Goal: Task Accomplishment & Management: Use online tool/utility

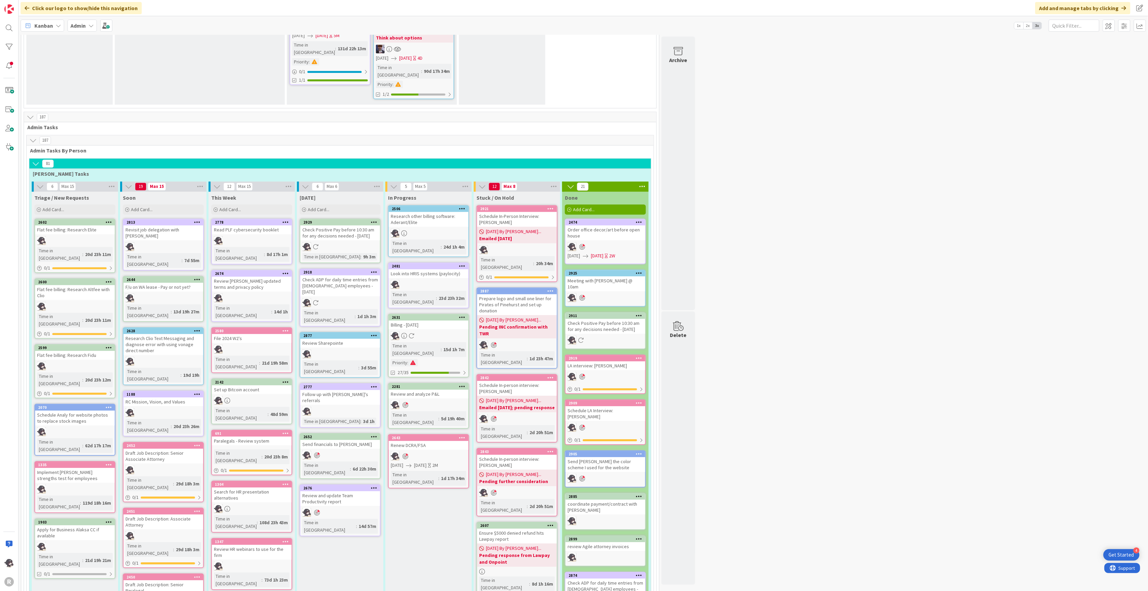
scroll to position [1125, 0]
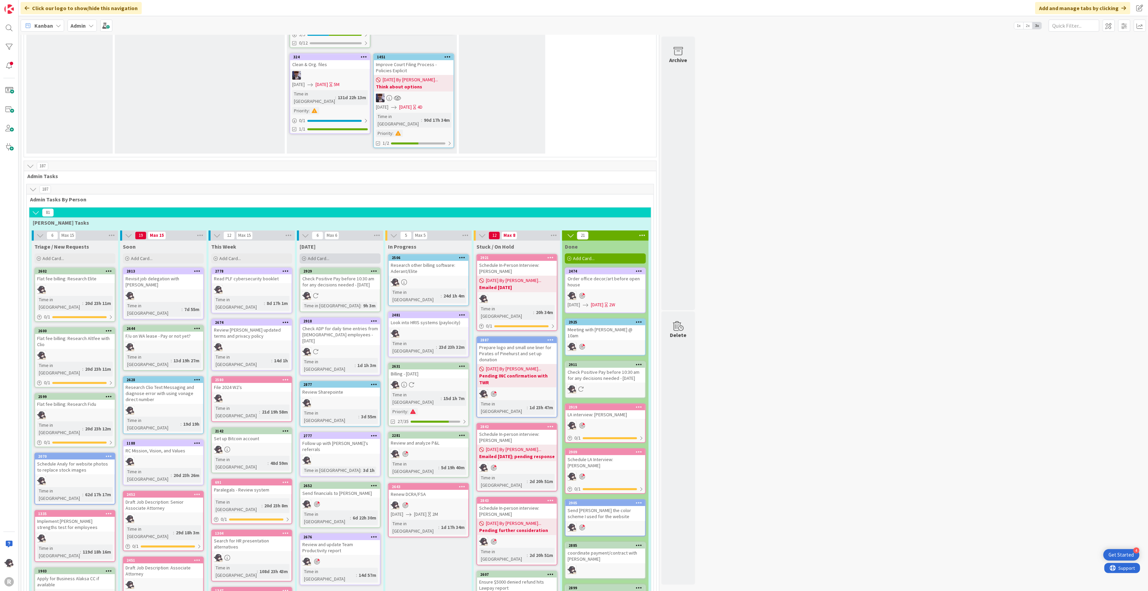
click at [321, 255] on span "Add Card..." at bounding box center [319, 258] width 22 height 6
type textarea "x"
type textarea "R"
type textarea "x"
type textarea "Re"
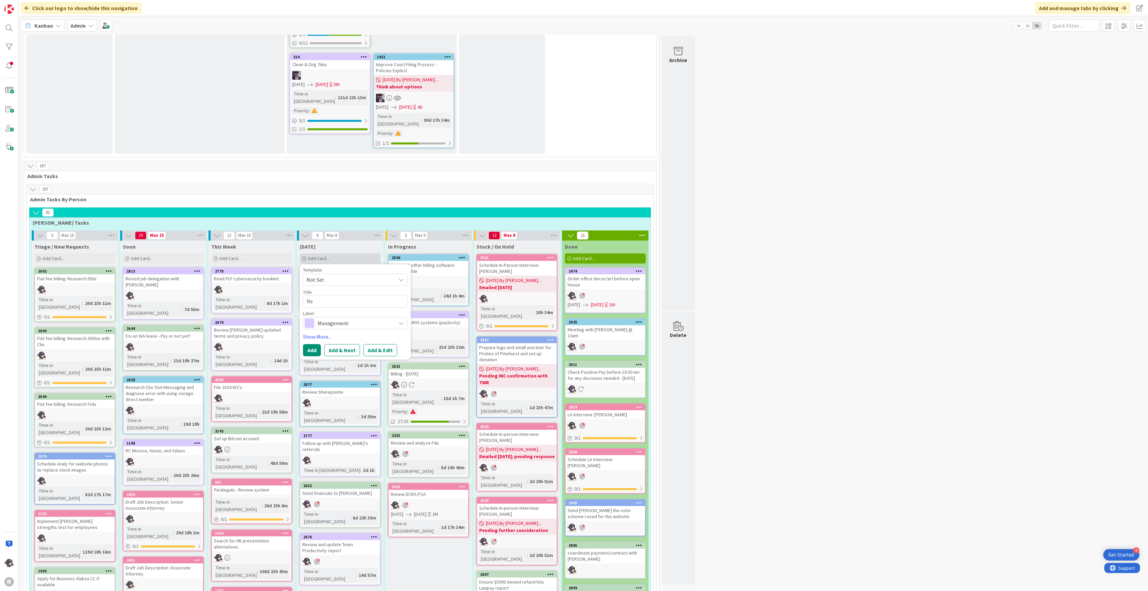
type textarea "x"
type textarea "Rev"
type textarea "x"
type textarea "Revi"
type textarea "x"
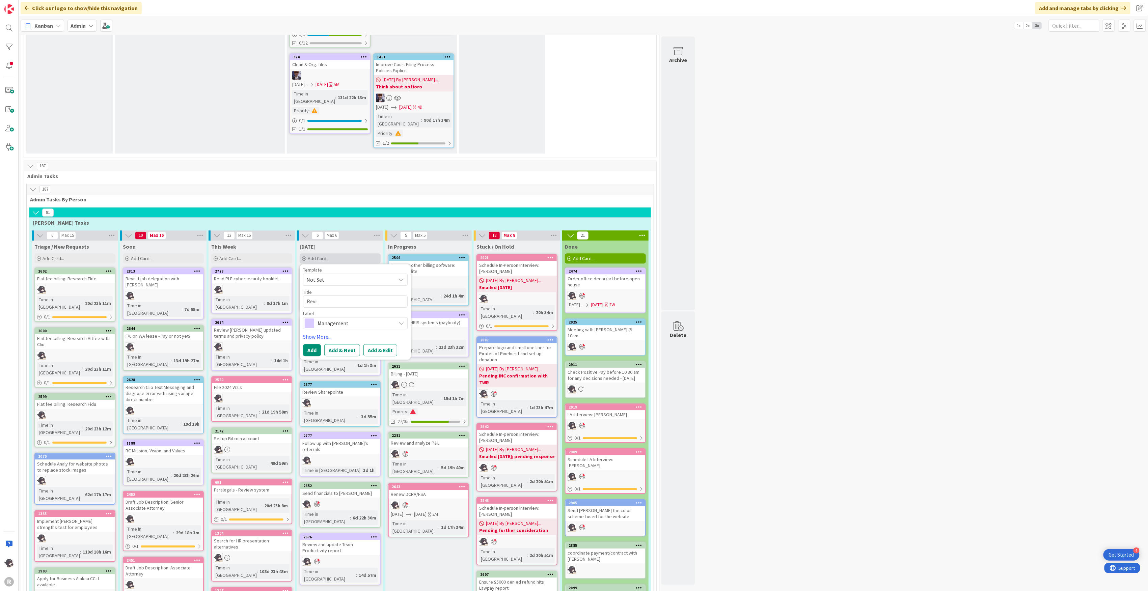
type textarea "Revie"
type textarea "x"
type textarea "Review"
type textarea "x"
type textarea "Review"
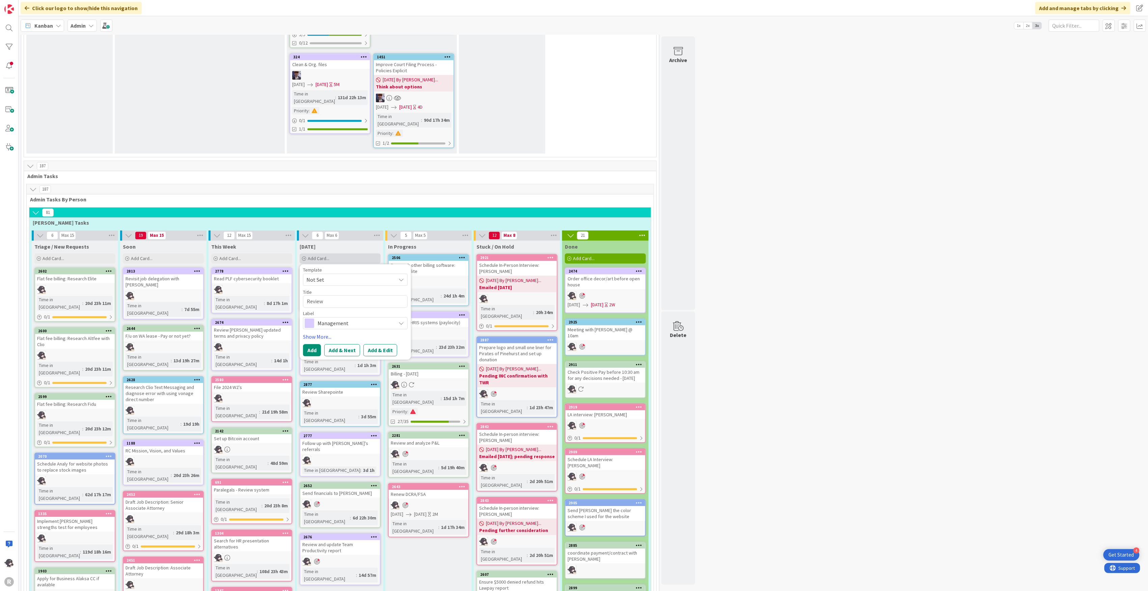
type textarea "x"
type textarea "Review J"
type textarea "x"
type textarea "Review [PERSON_NAME]"
type textarea "x"
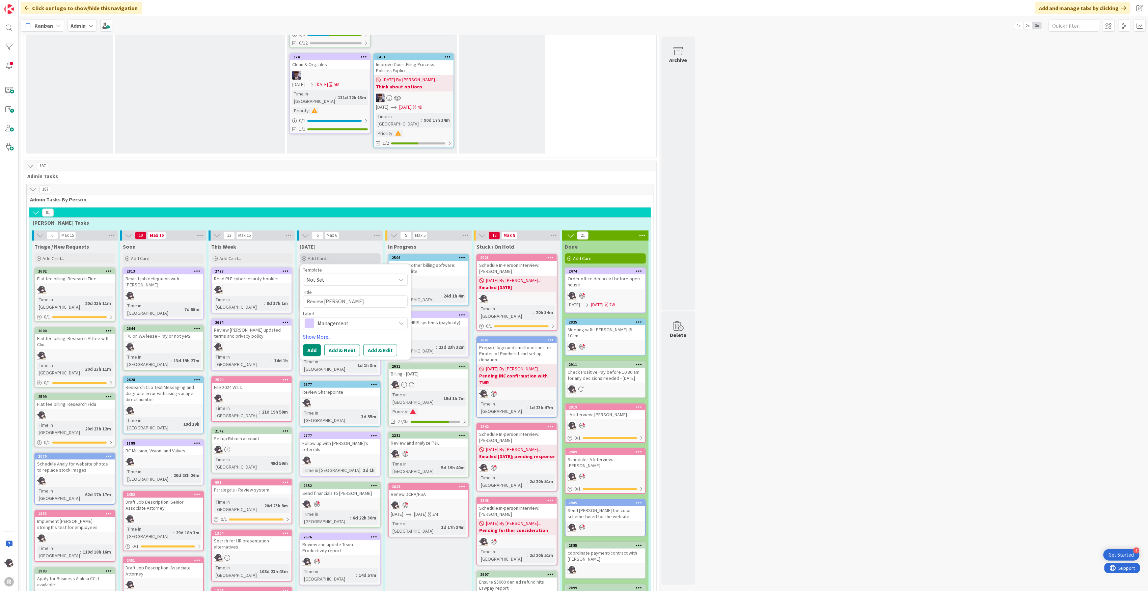
type textarea "Review Joh"
type textarea "x"
type textarea "Review [PERSON_NAME]"
type textarea "x"
type textarea "Review [PERSON_NAME]'"
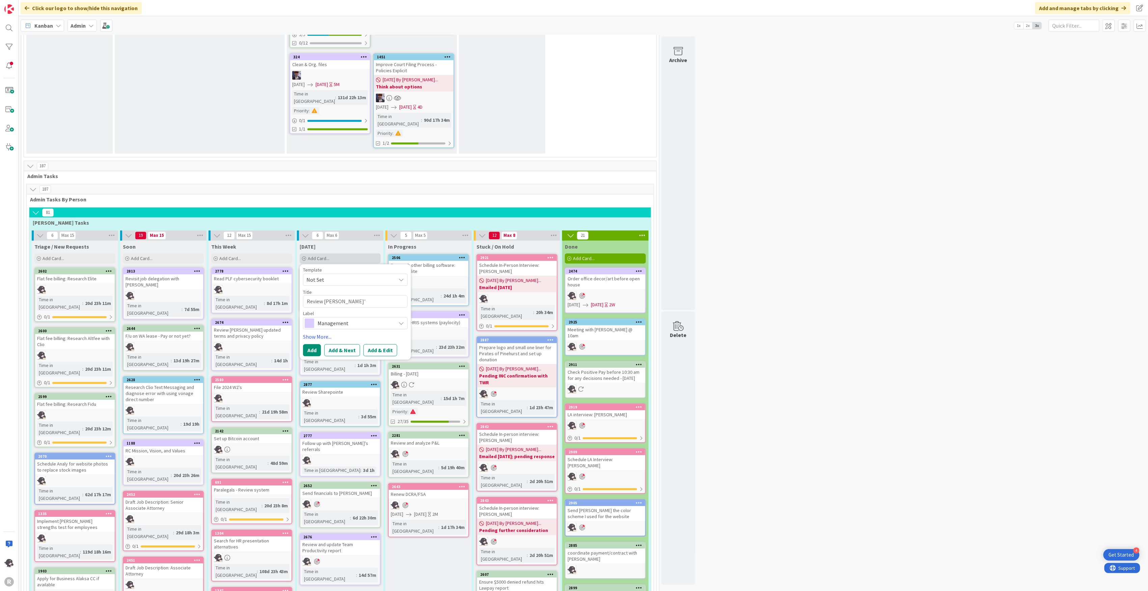
type textarea "x"
type textarea "Review [PERSON_NAME]'s"
type textarea "x"
type textarea "Review [PERSON_NAME]'s"
type textarea "x"
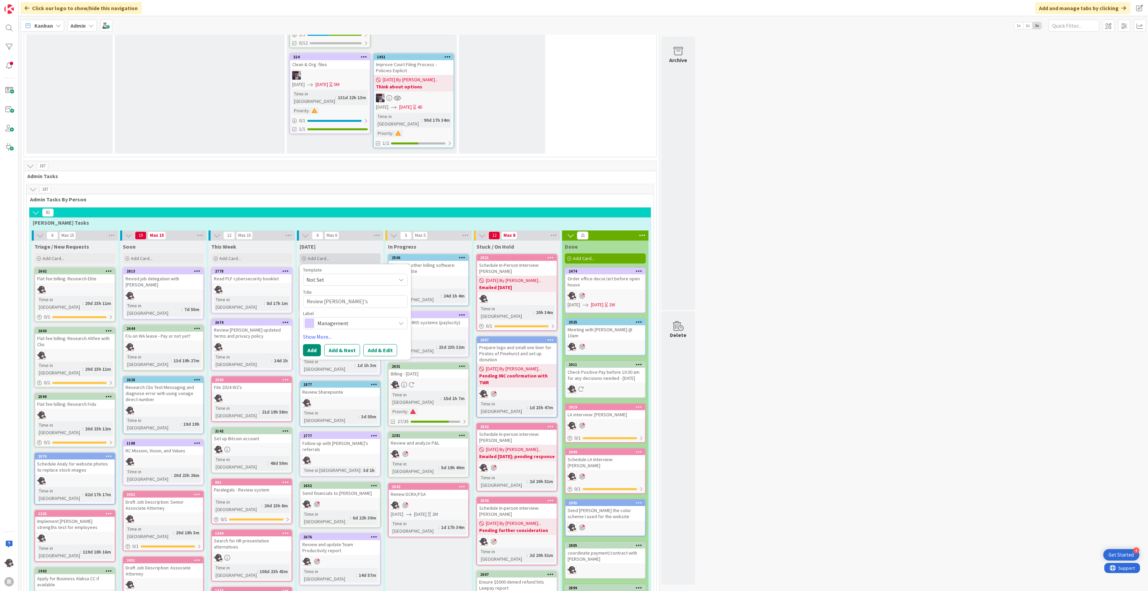
type textarea "Review [PERSON_NAME]'s i"
type textarea "x"
type textarea "Review [PERSON_NAME]'s in"
type textarea "x"
type textarea "Review [PERSON_NAME]'s int"
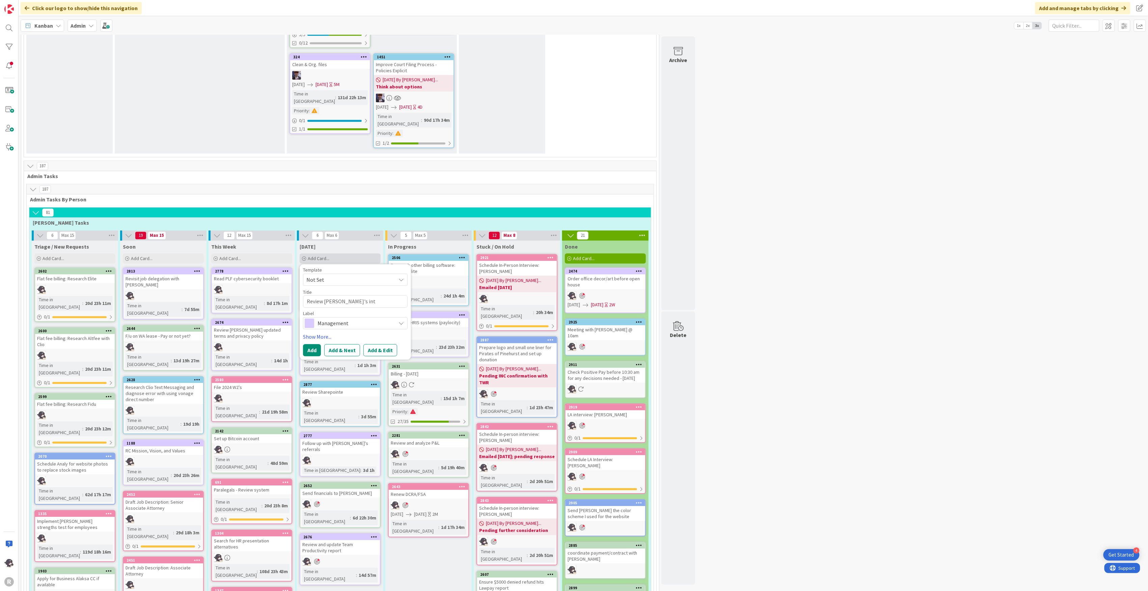
type textarea "x"
type textarea "Review [PERSON_NAME]'s inta"
type textarea "x"
type textarea "Review [PERSON_NAME]'s intak"
type textarea "x"
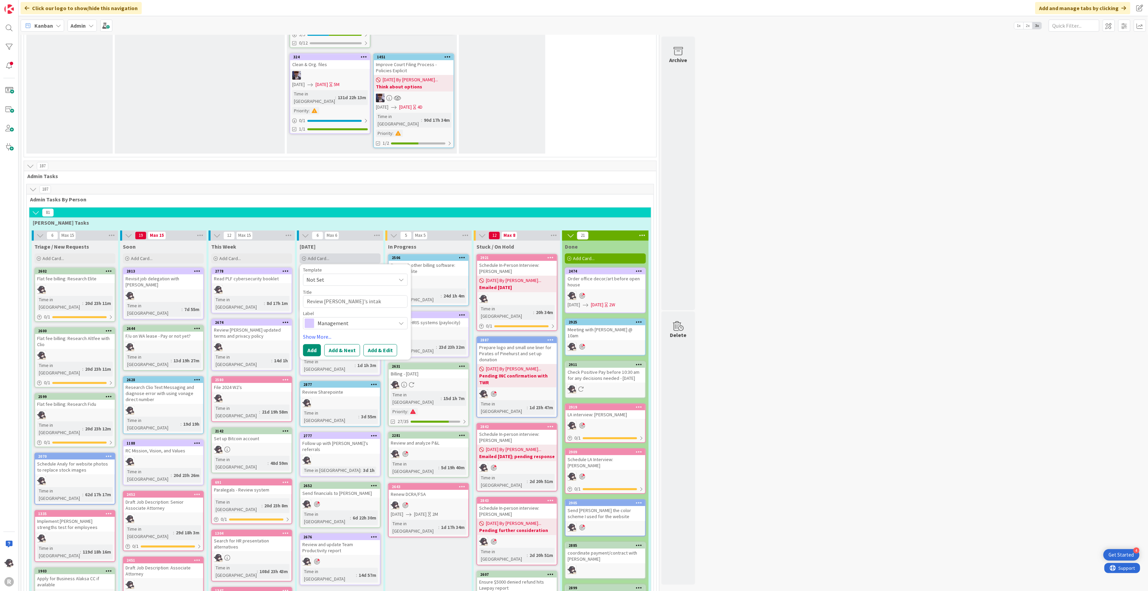
type textarea "Review [PERSON_NAME]'s intake"
type textarea "x"
type textarea "Review [PERSON_NAME]'s intake"
type textarea "x"
type textarea "Review [PERSON_NAME]'s intake p"
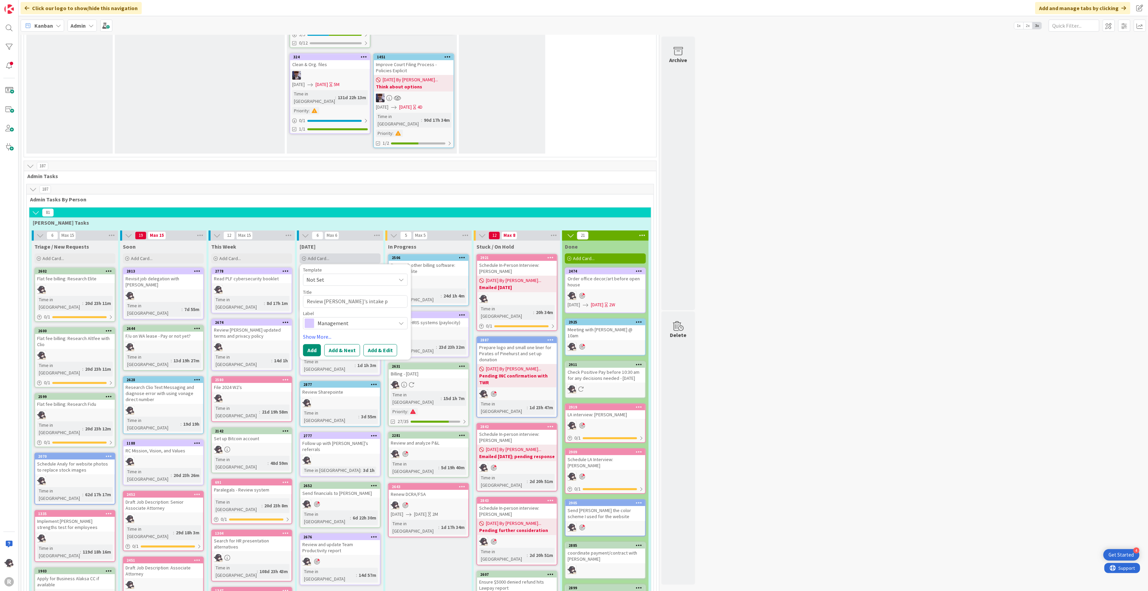
type textarea "x"
type textarea "Review [PERSON_NAME]'s intake po"
type textarea "x"
type textarea "Review [PERSON_NAME]'s intake pol"
type textarea "x"
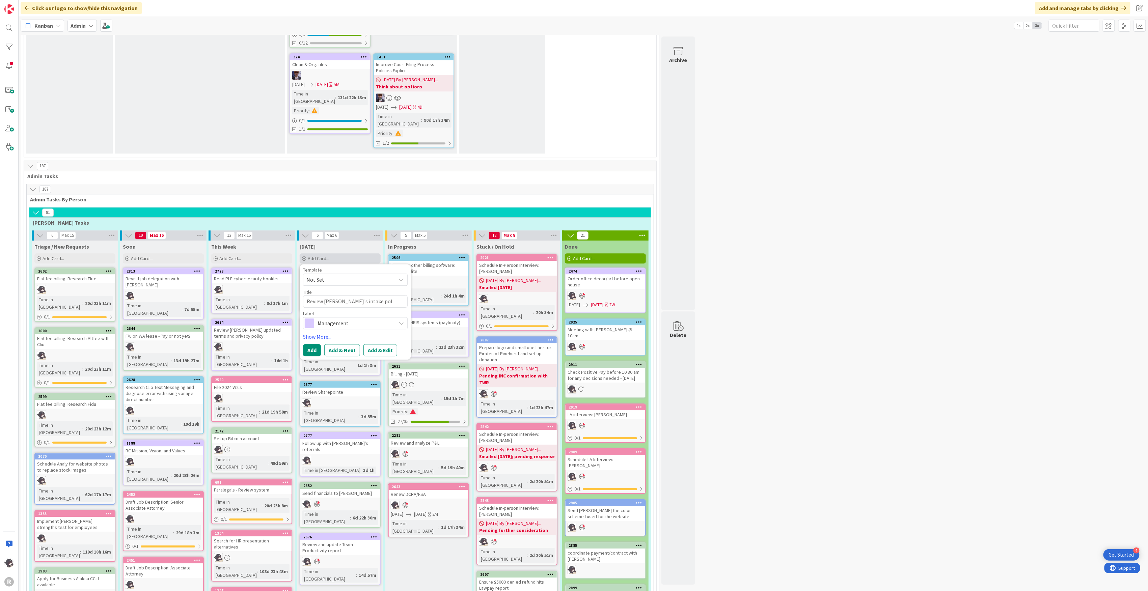
type textarea "Review [PERSON_NAME]'s intake poli"
type textarea "x"
type textarea "Review [PERSON_NAME]'s intake polic"
type textarea "x"
type textarea "Review [PERSON_NAME]'s intake policy"
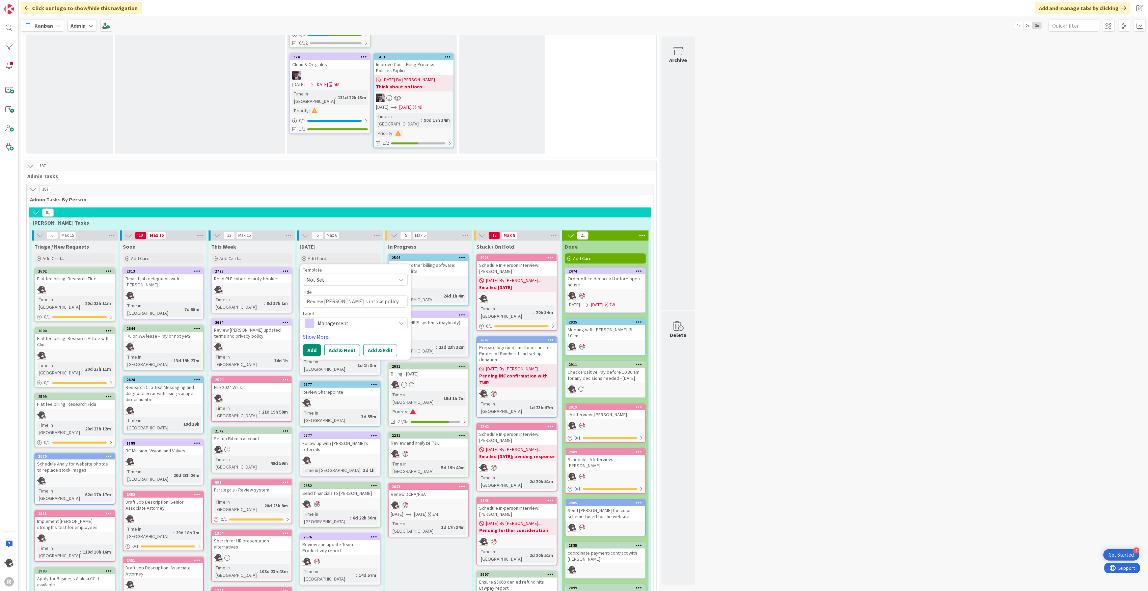
click at [357, 318] on span "Management" at bounding box center [354, 322] width 75 height 9
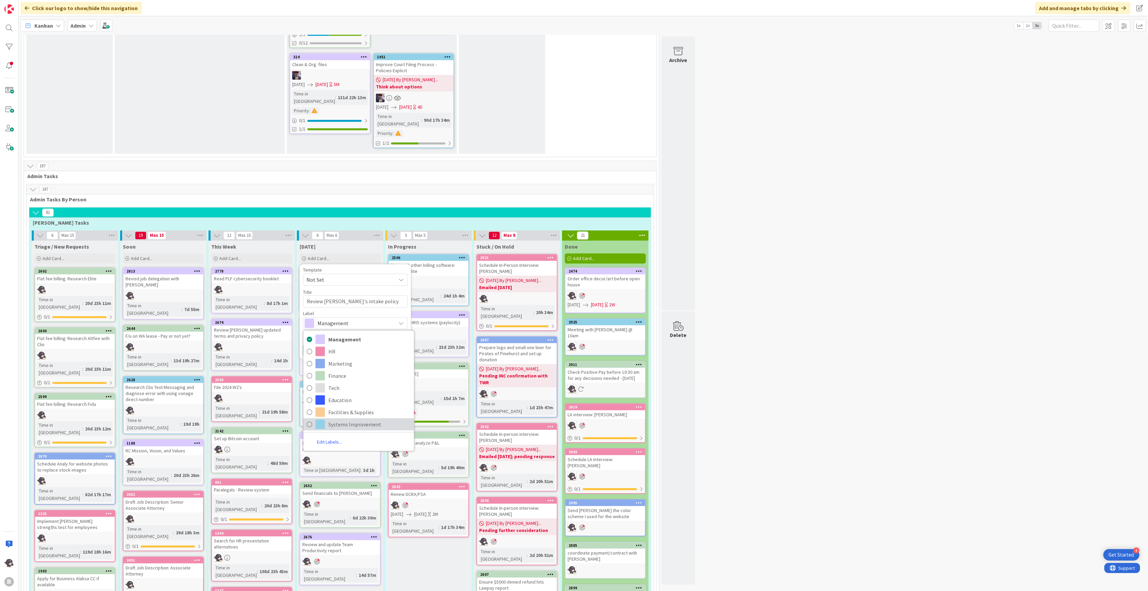
drag, startPoint x: 349, startPoint y: 307, endPoint x: 347, endPoint y: 295, distance: 11.9
click at [349, 419] on span "Systems Improvement" at bounding box center [369, 424] width 82 height 10
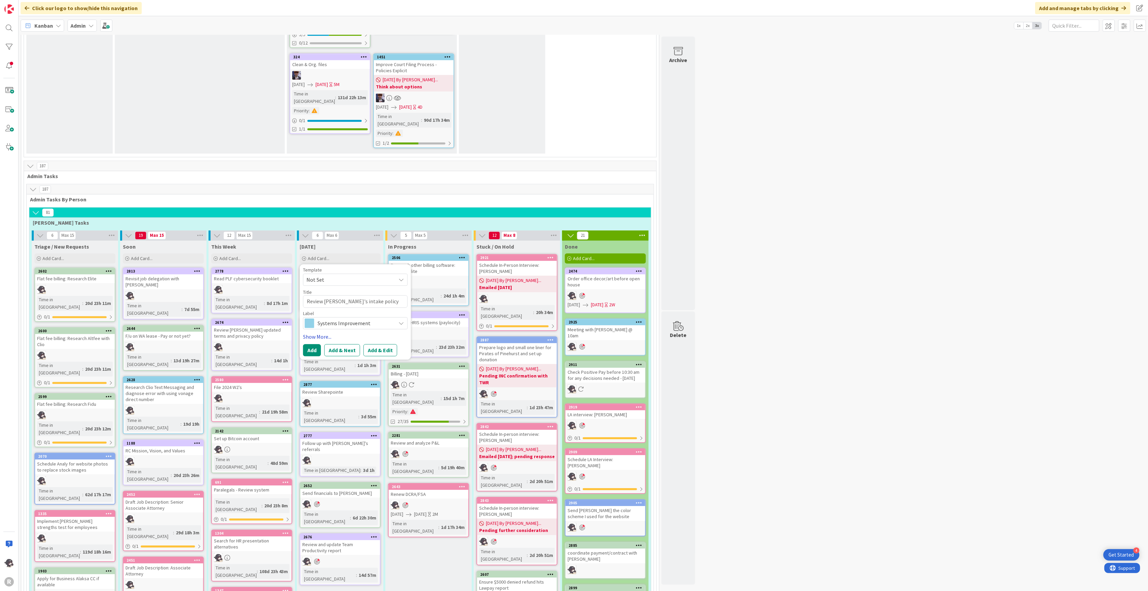
click at [321, 333] on link "Show More..." at bounding box center [355, 337] width 105 height 8
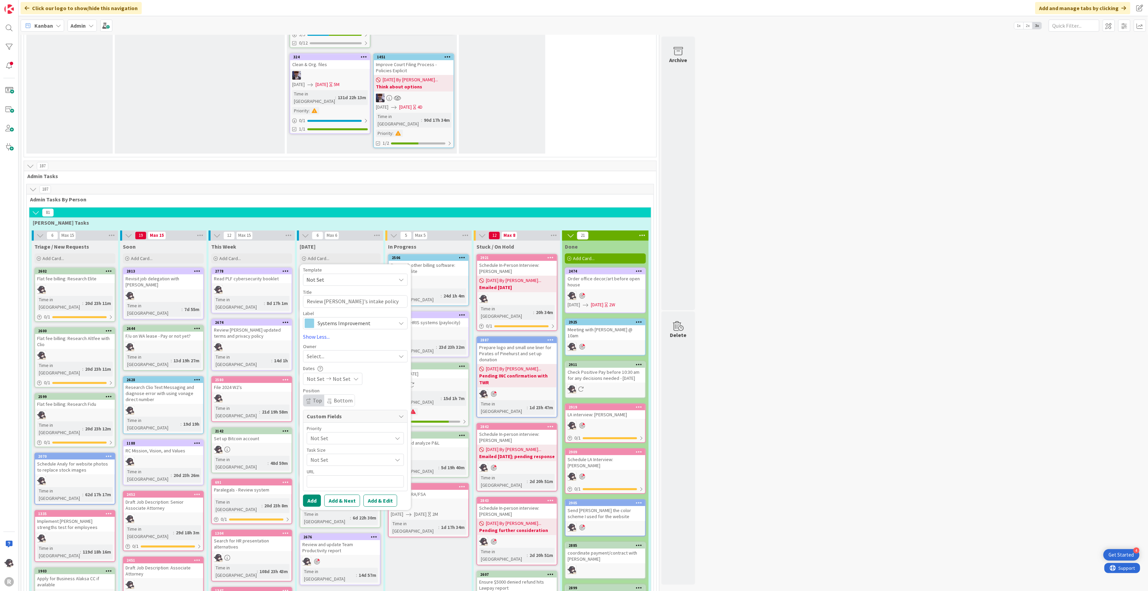
click at [316, 352] on span "Select..." at bounding box center [316, 356] width 18 height 8
click at [336, 394] on link "[PERSON_NAME]" at bounding box center [358, 400] width 111 height 13
click at [312, 495] on button "Add" at bounding box center [312, 501] width 18 height 12
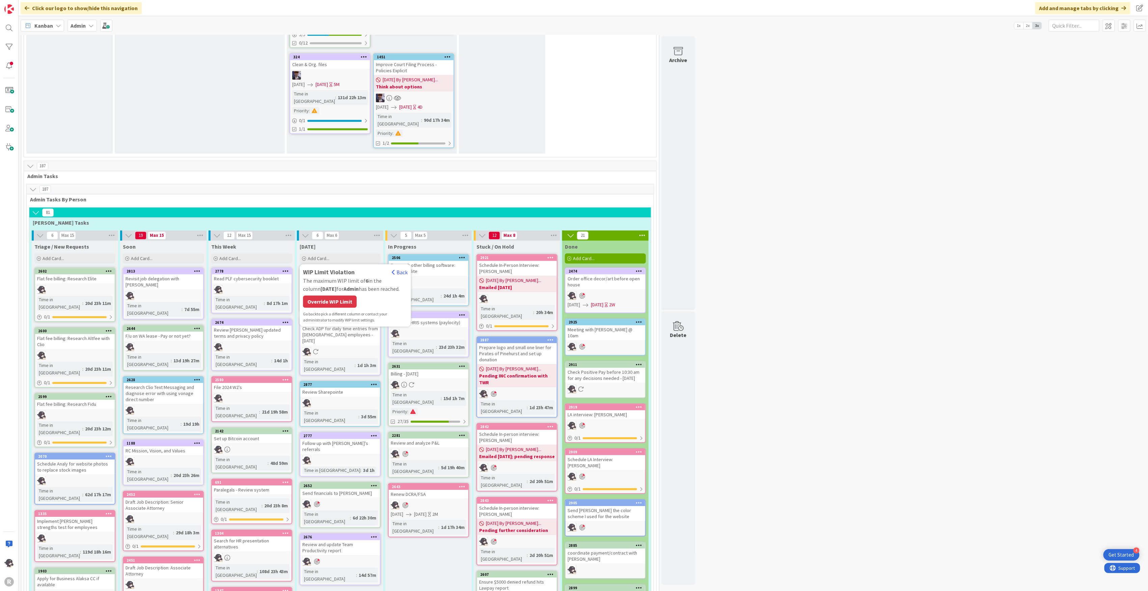
type textarea "x"
click at [340, 296] on div "Override WIP Limit" at bounding box center [330, 302] width 54 height 12
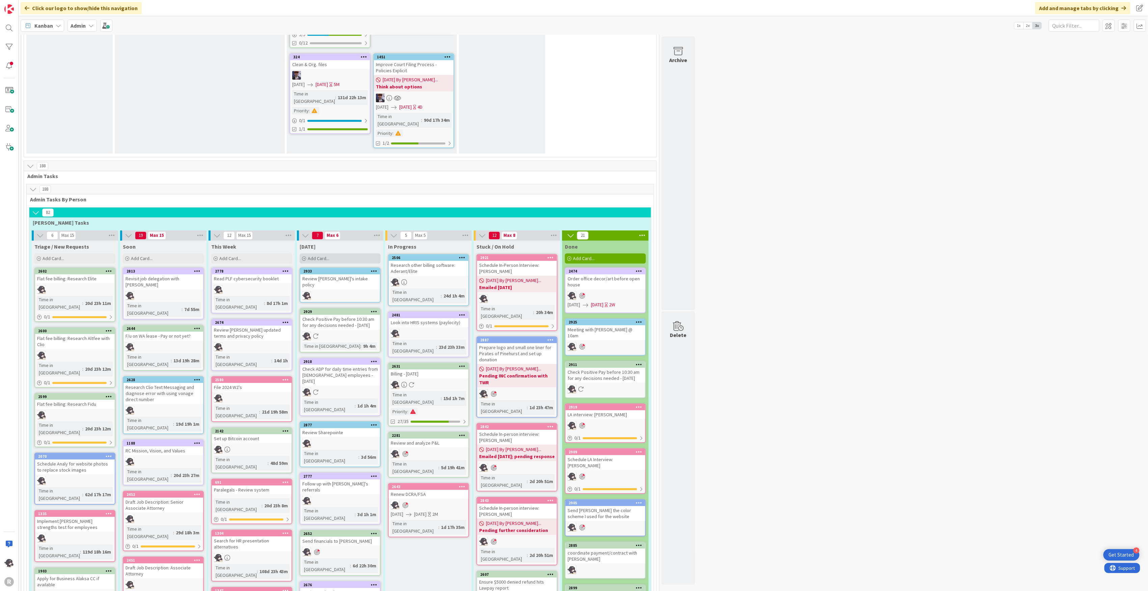
click at [337, 253] on div "Add Card..." at bounding box center [340, 258] width 81 height 10
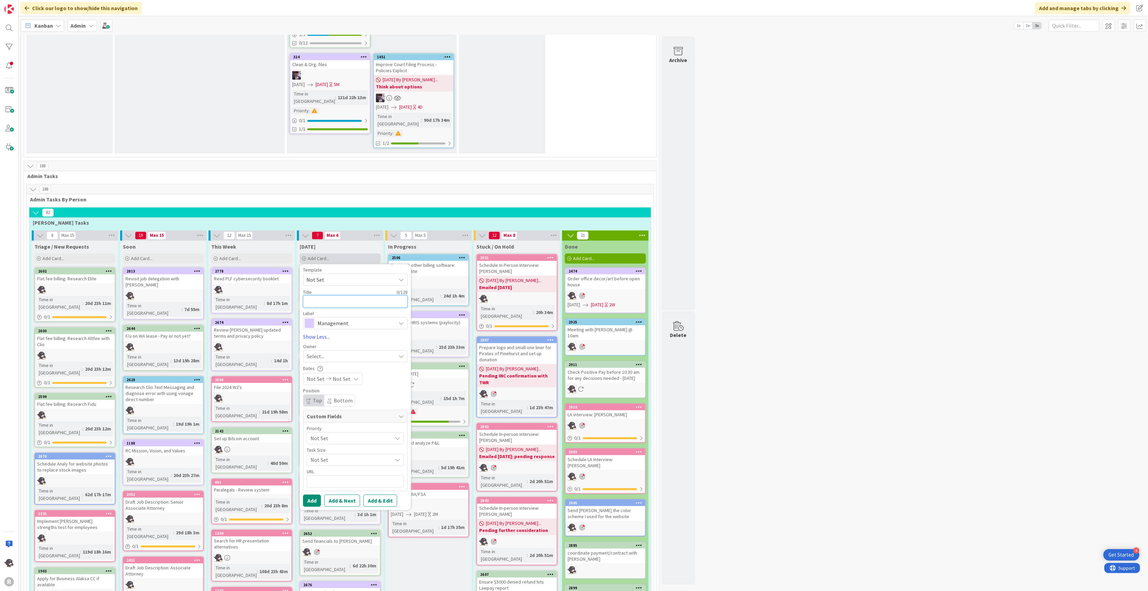
type textarea "x"
type textarea "U"
type textarea "x"
type textarea "Up"
type textarea "x"
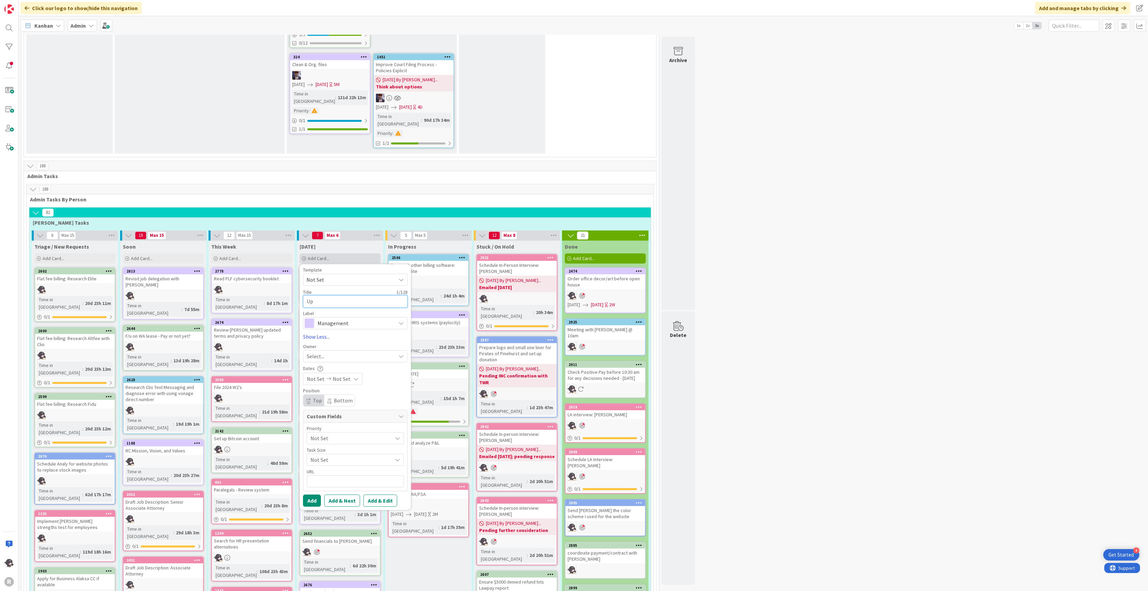
type textarea "Upd"
type textarea "x"
type textarea "Upda"
type textarea "x"
type textarea "Updat"
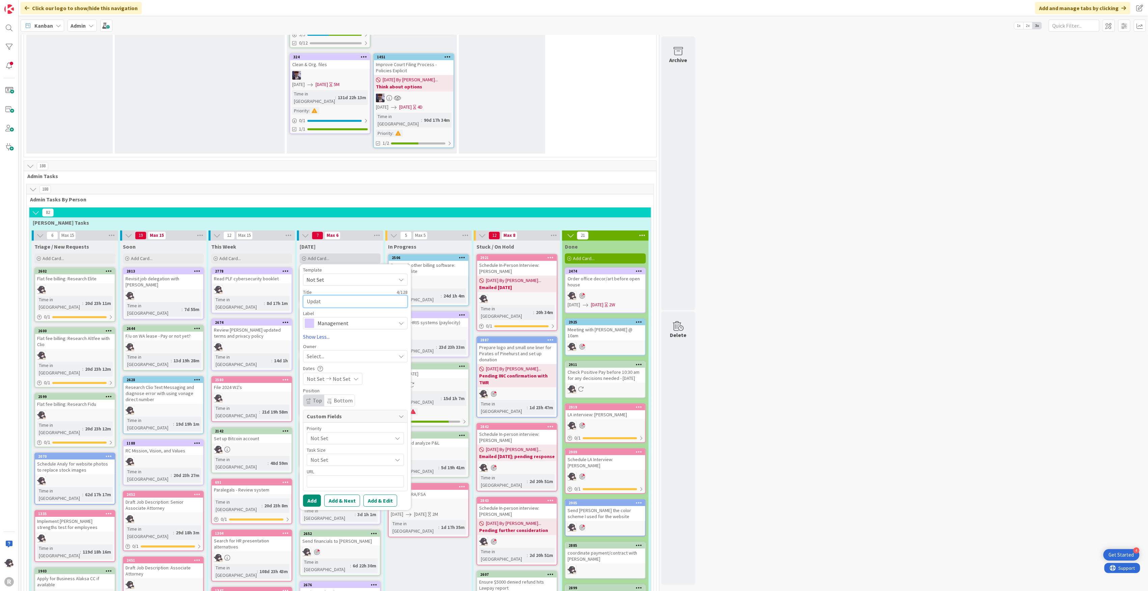
type textarea "x"
type textarea "Update"
type textarea "x"
type textarea "Update b"
type textarea "x"
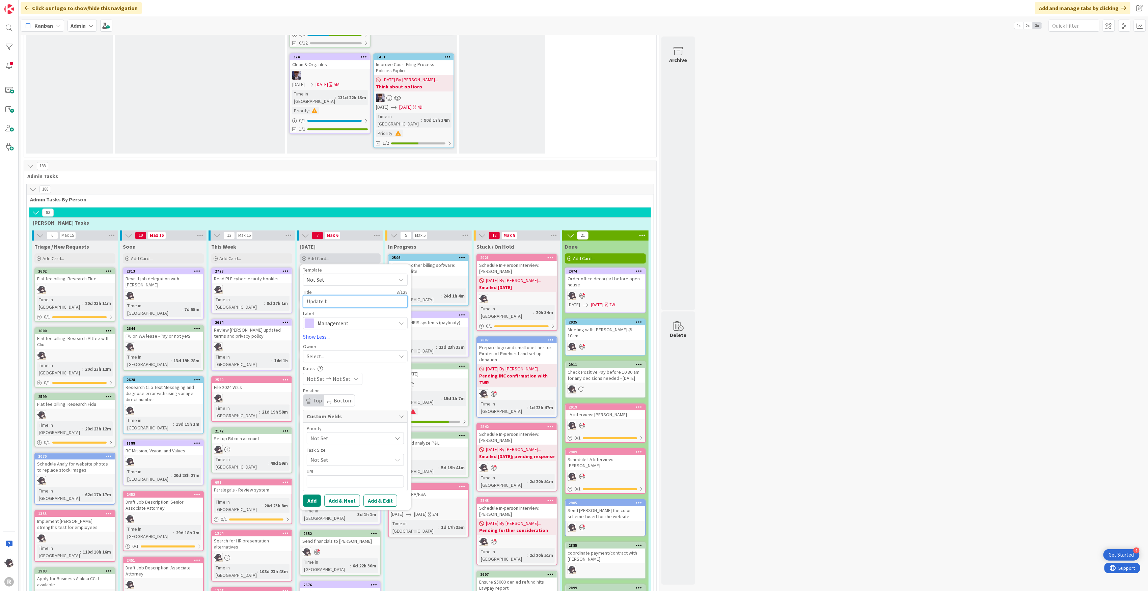
type textarea "Update br"
type textarea "x"
type textarea "Update bre"
type textarea "x"
type textarea "Update brea"
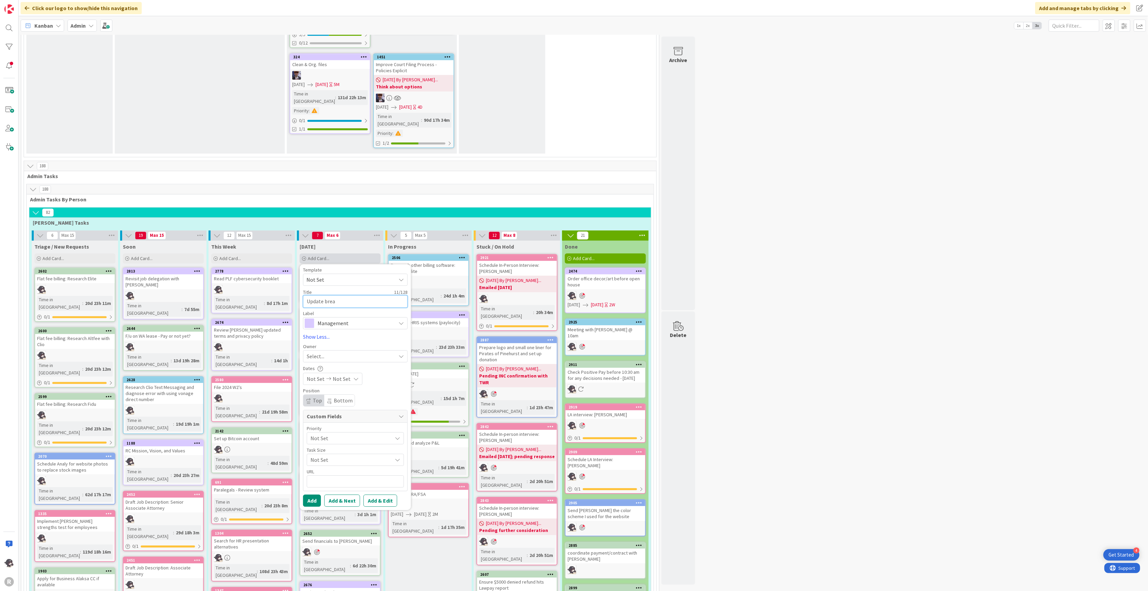
type textarea "x"
type textarea "Update break"
type textarea "x"
type textarea "Update break"
type textarea "x"
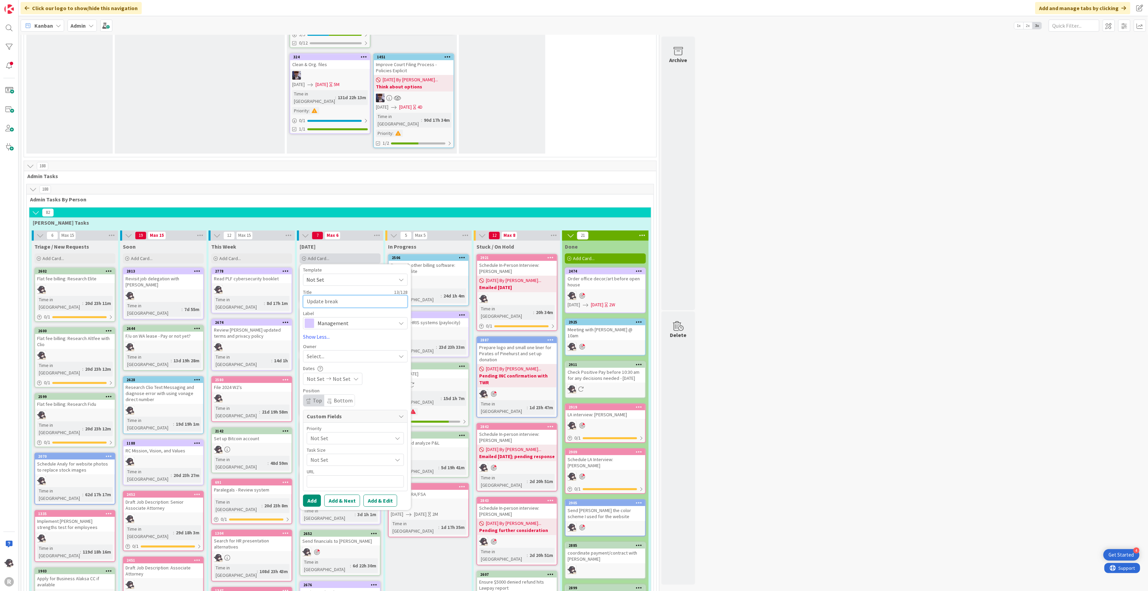
type textarea "Update break"
type textarea "x"
type textarea "Update breakr"
type textarea "x"
type textarea "Update breakro"
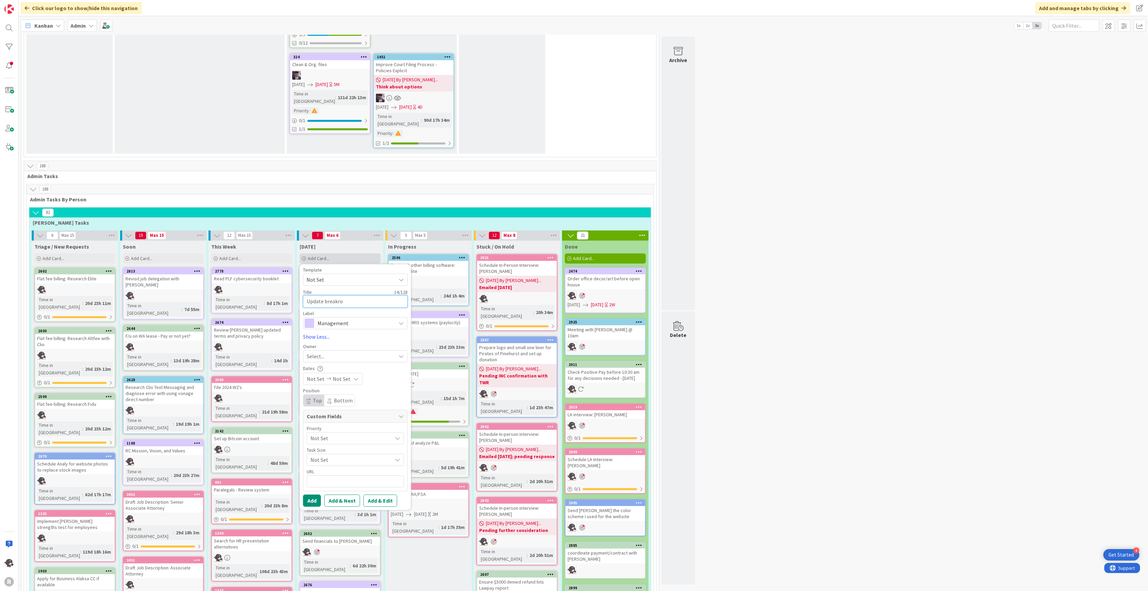
type textarea "x"
type textarea "Update breakroo"
type textarea "x"
type textarea "Update breakroom"
type textarea "x"
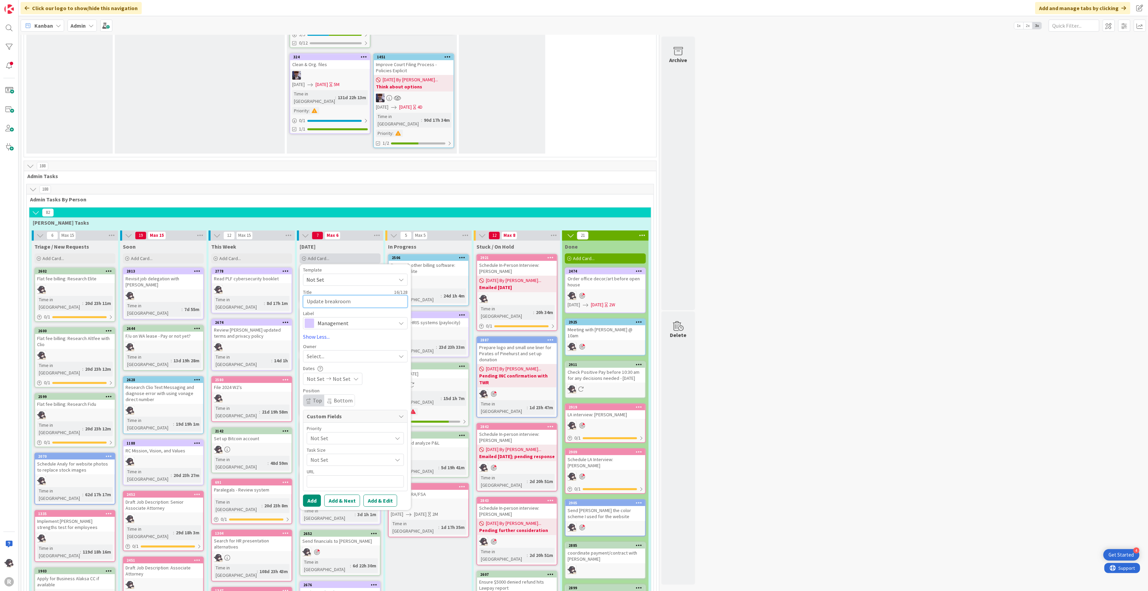
type textarea "Update breakroom"
type textarea "x"
type textarea "Update breakroo"
type textarea "x"
type textarea "Update breakro"
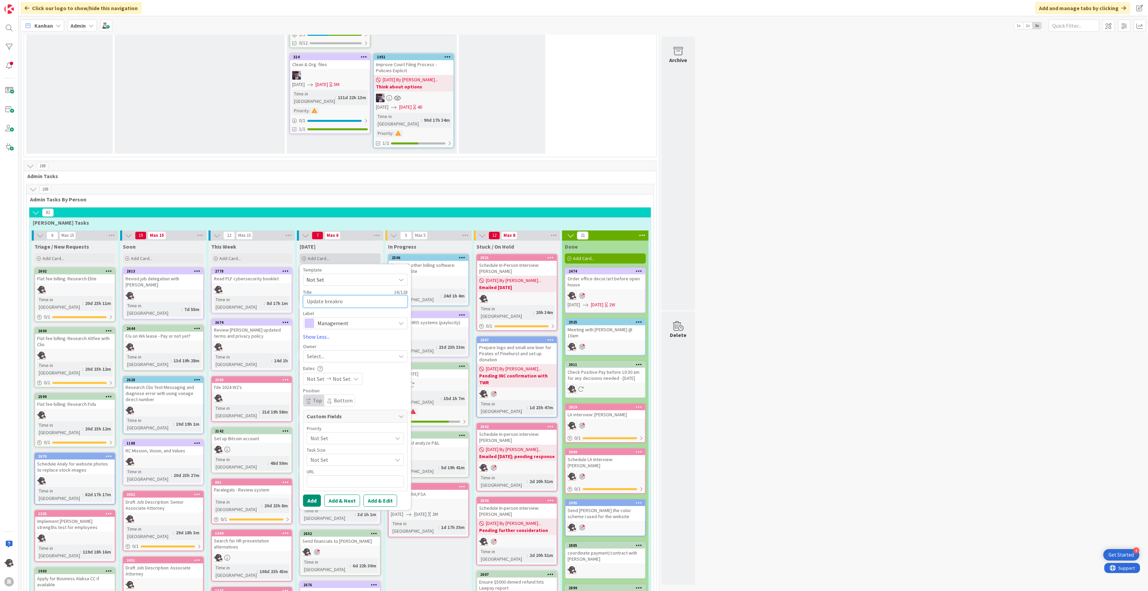
type textarea "x"
type textarea "Update breakr"
type textarea "x"
type textarea "Update break"
type textarea "x"
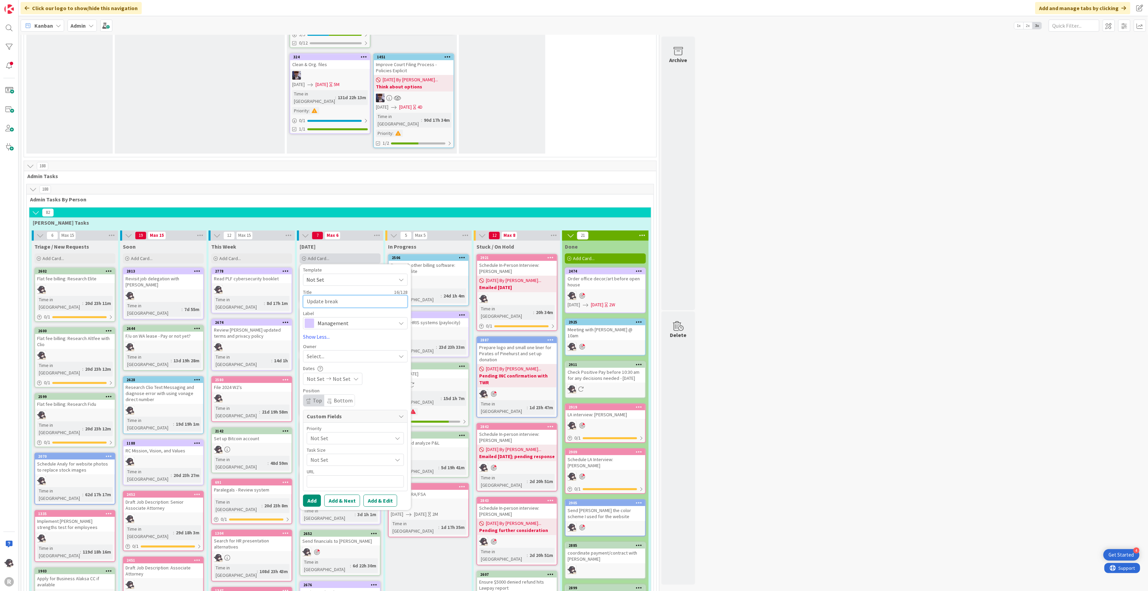
type textarea "Update brea"
type textarea "x"
type textarea "Update bre"
type textarea "x"
type textarea "Update br"
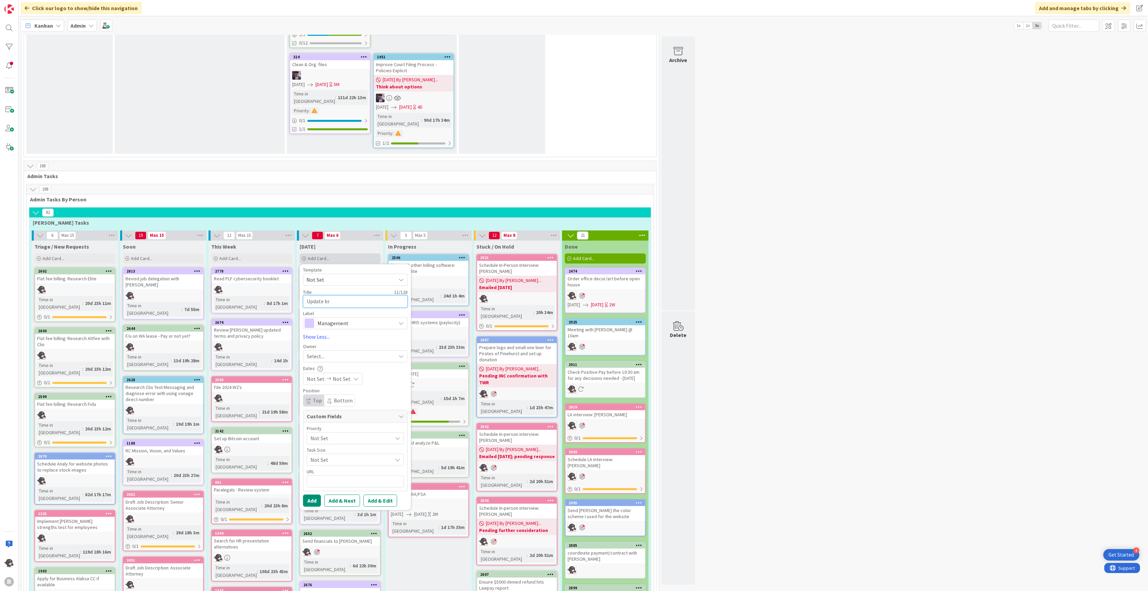
type textarea "x"
type textarea "Update b"
type textarea "x"
type textarea "Update"
type textarea "x"
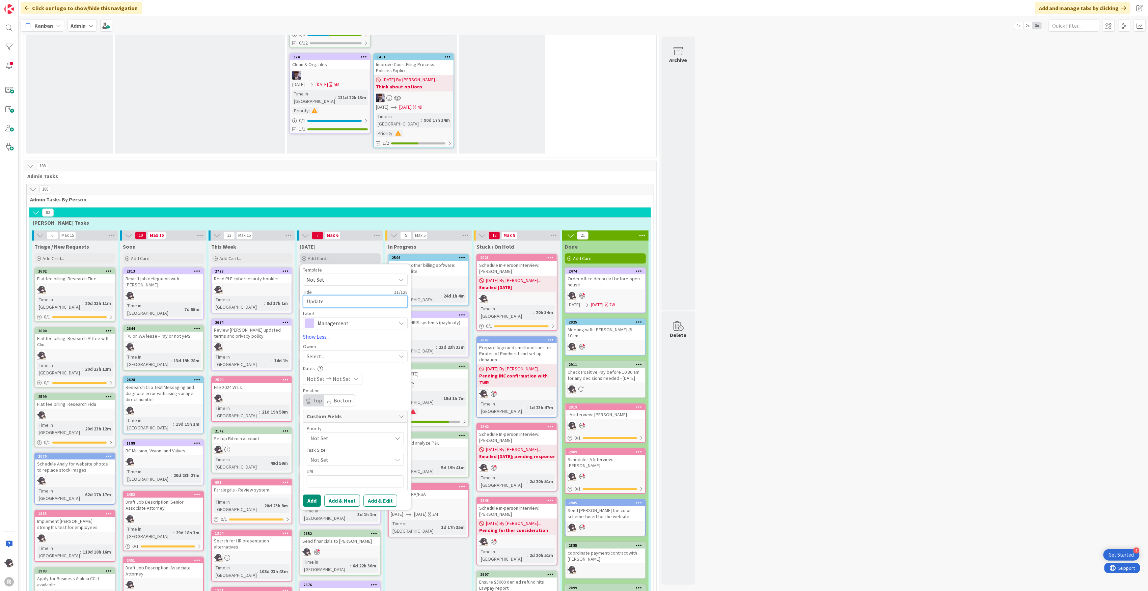
type textarea "Update"
type textarea "x"
type textarea "Updat"
type textarea "x"
type textarea "Upda"
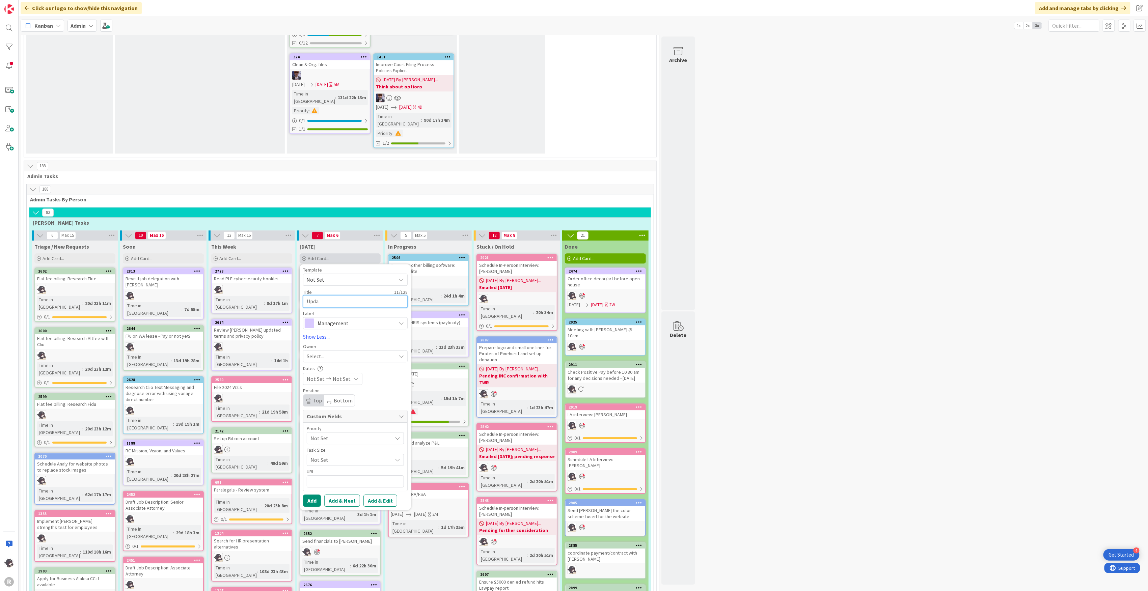
type textarea "x"
type textarea "Upd"
type textarea "x"
type textarea "Up"
type textarea "x"
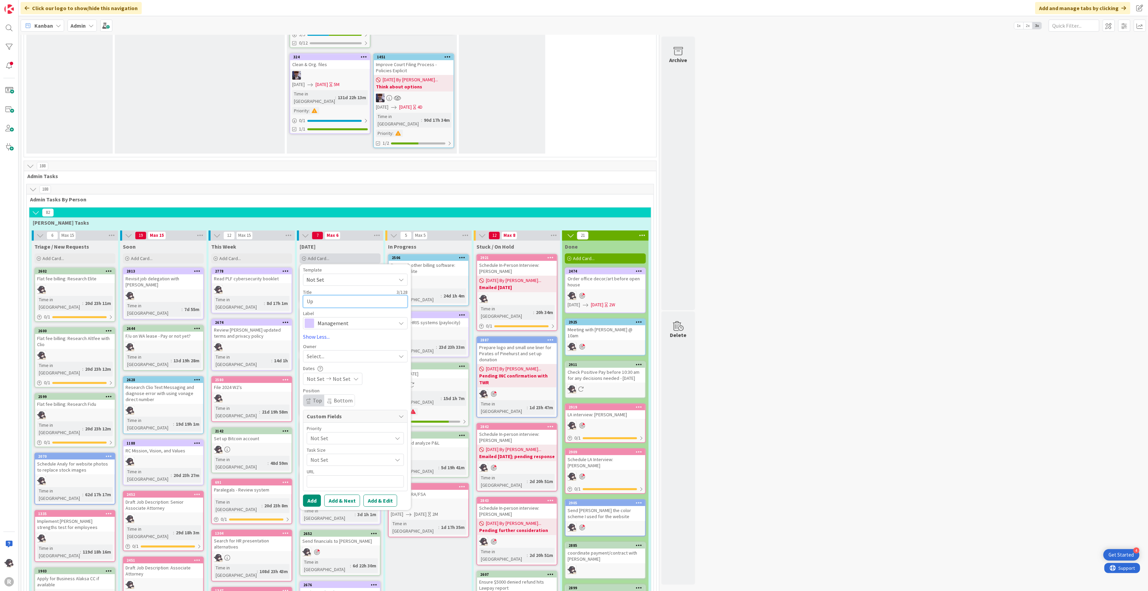
type textarea "U"
type textarea "x"
type textarea "S"
type textarea "x"
type textarea "Se"
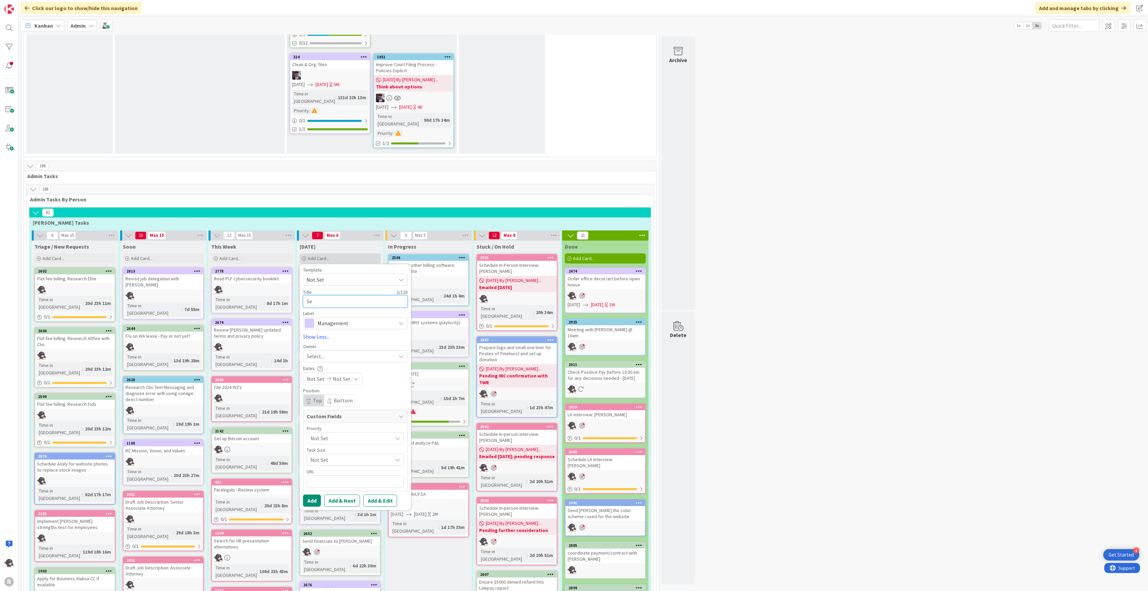
type textarea "x"
type textarea "Sen"
type textarea "x"
type textarea "Send"
type textarea "x"
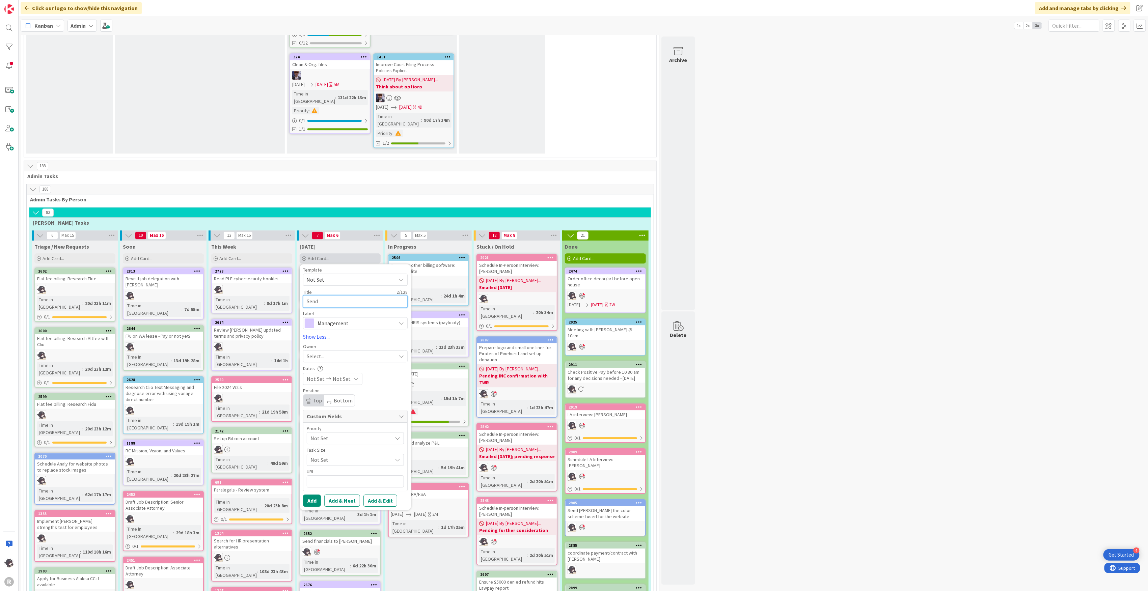
type textarea "Send"
type textarea "x"
type textarea "Send o"
type textarea "x"
type textarea "Send ou"
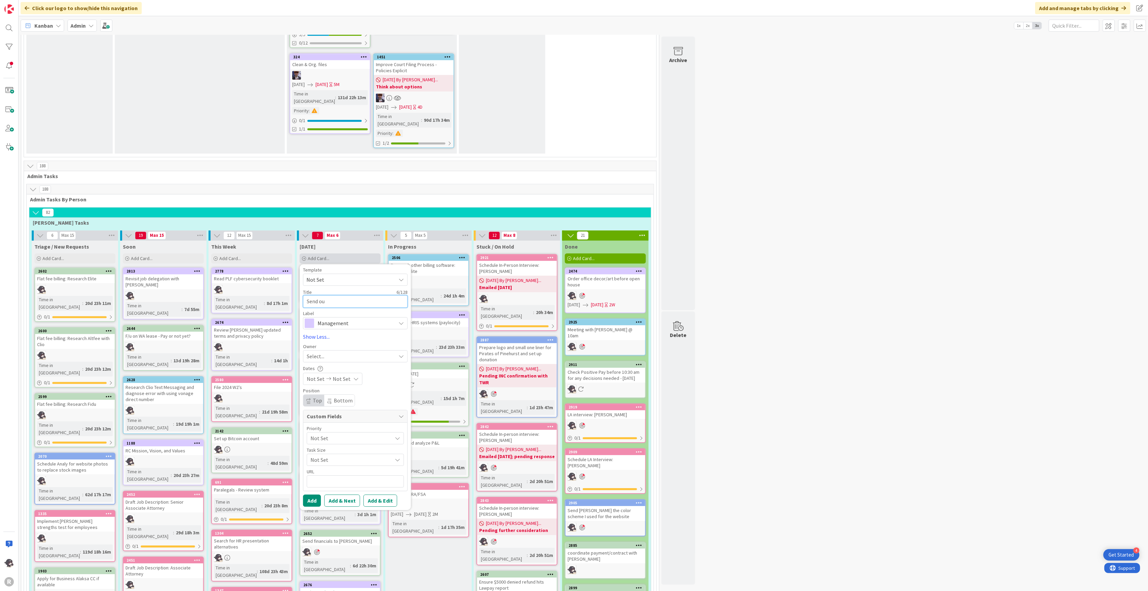
type textarea "x"
type textarea "Send out"
type textarea "x"
type textarea "Send out"
type textarea "x"
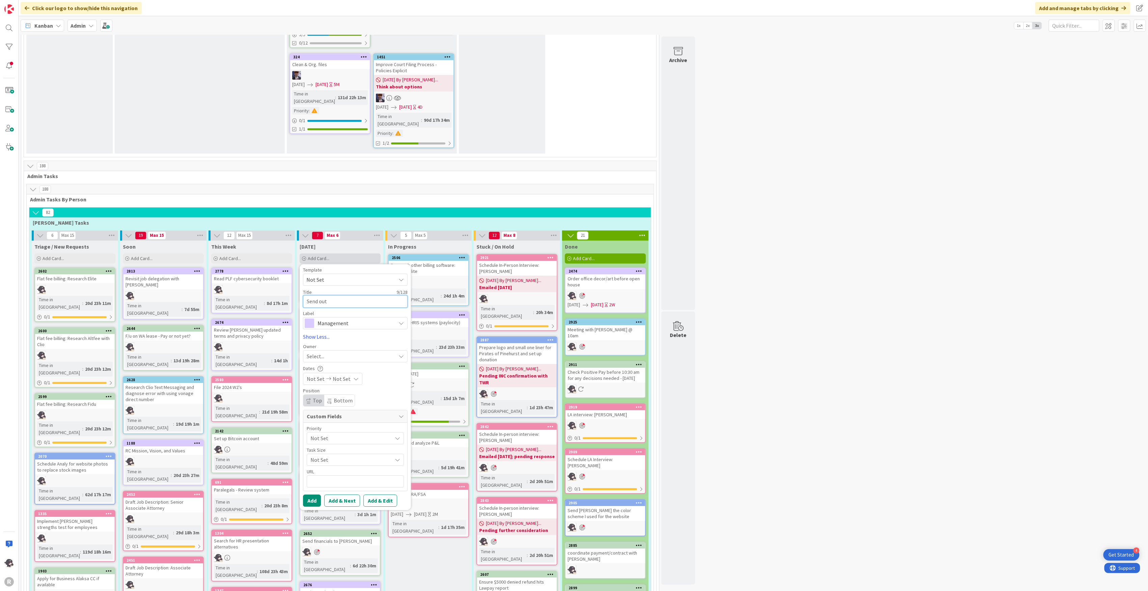
type textarea "Send out b"
type textarea "x"
type textarea "Send out br"
type textarea "x"
type textarea "Send out bre"
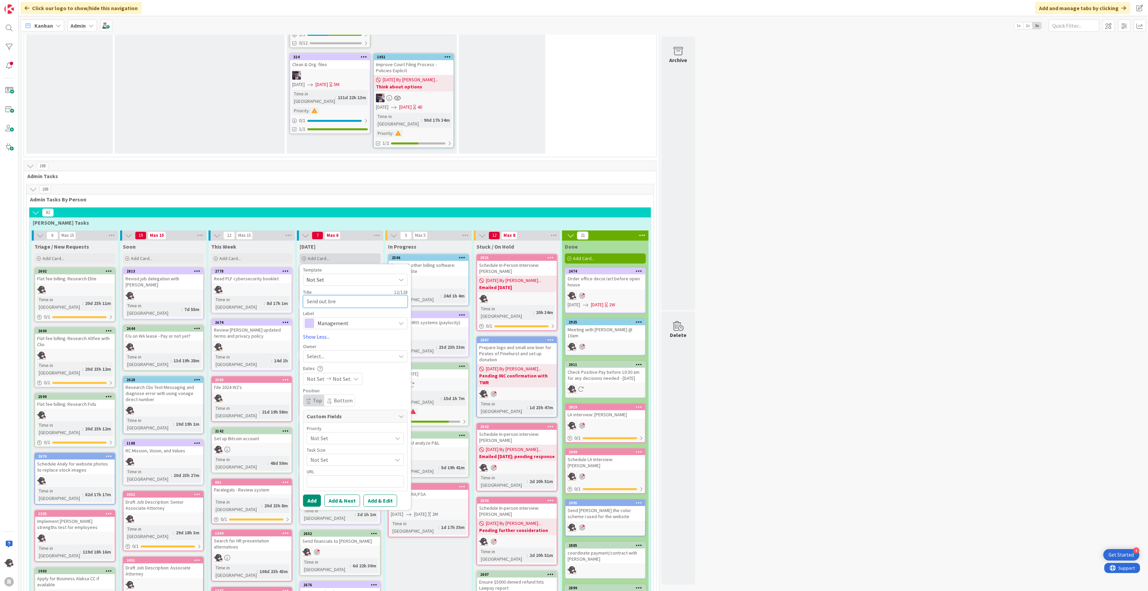
type textarea "x"
type textarea "Send out brea"
type textarea "x"
type textarea "Send out break"
type textarea "x"
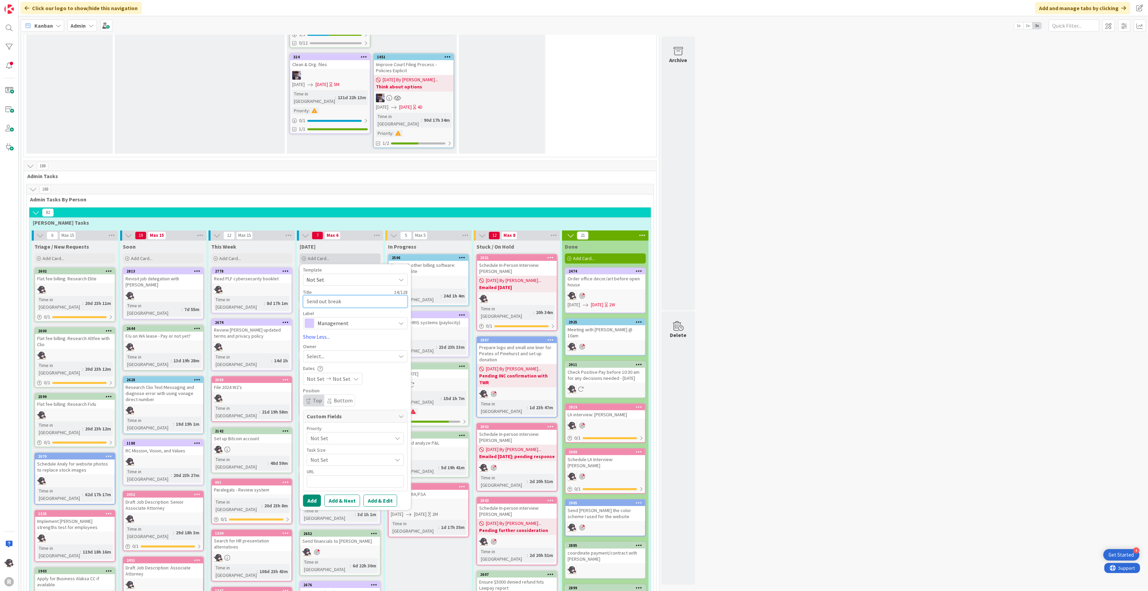
type textarea "Send out breakr"
type textarea "x"
type textarea "Send out breakro"
type textarea "x"
type textarea "Send out breakroo"
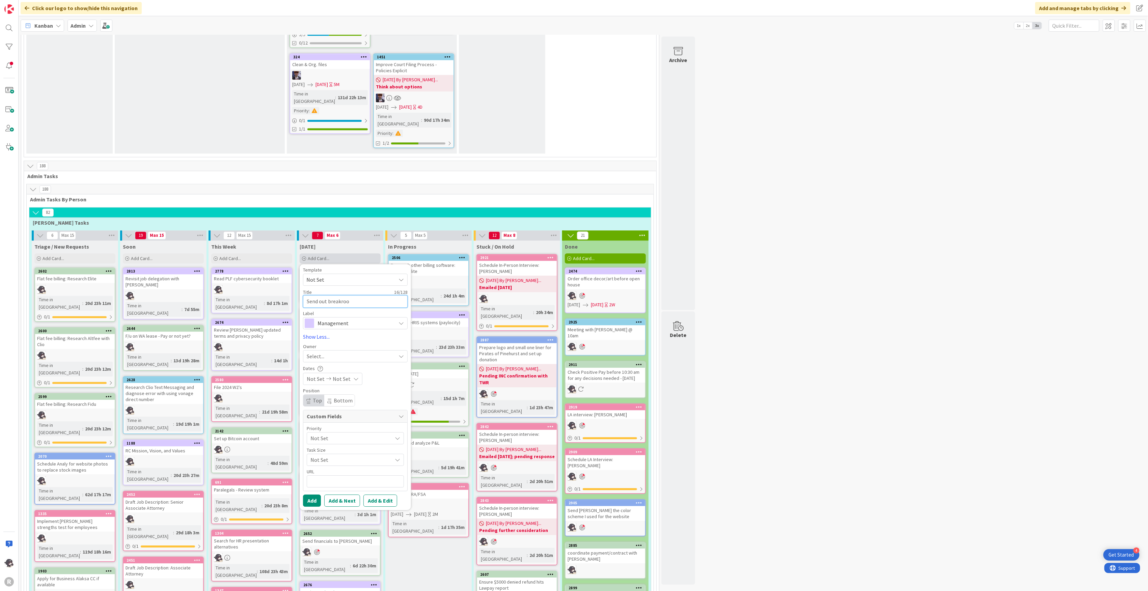
type textarea "x"
type textarea "Send out breakroom"
type textarea "x"
type textarea "Send out breakroom"
type textarea "x"
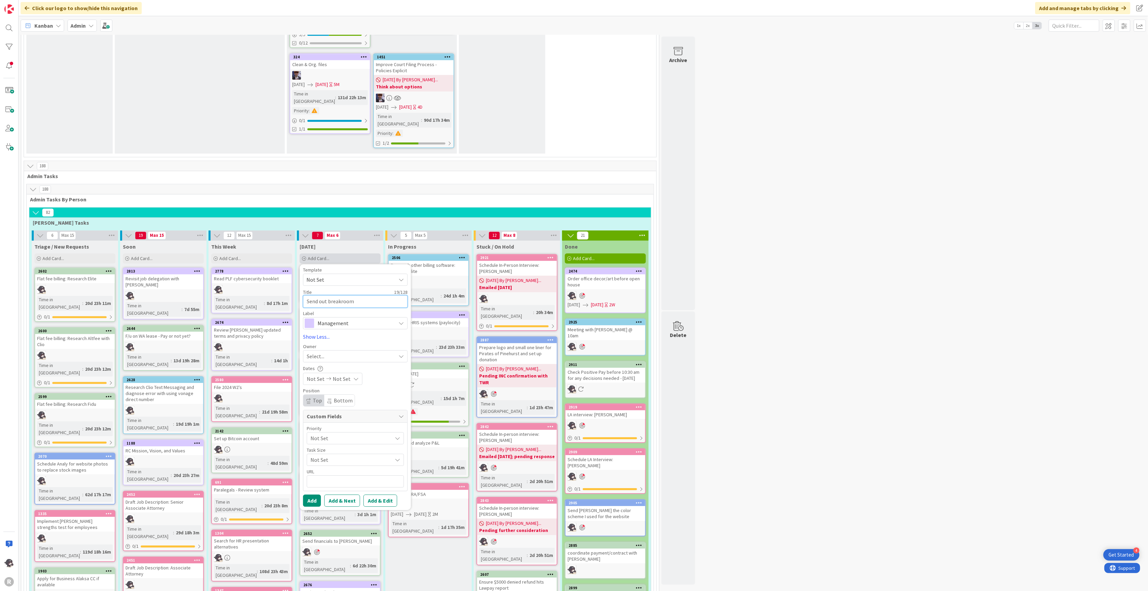
type textarea "Send out breakroom p"
type textarea "x"
type textarea "Send out breakroom pr"
type textarea "x"
type textarea "Send out breakroom pro"
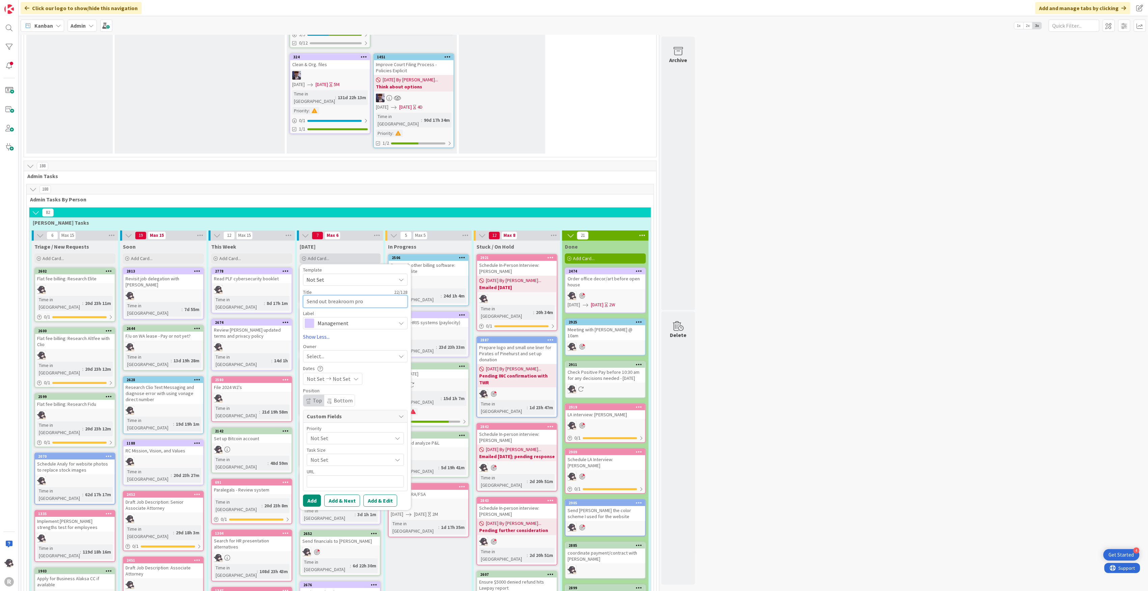
type textarea "x"
type textarea "Send out breakroom prom"
type textarea "x"
type textarea "Send out breakroom promp"
type textarea "x"
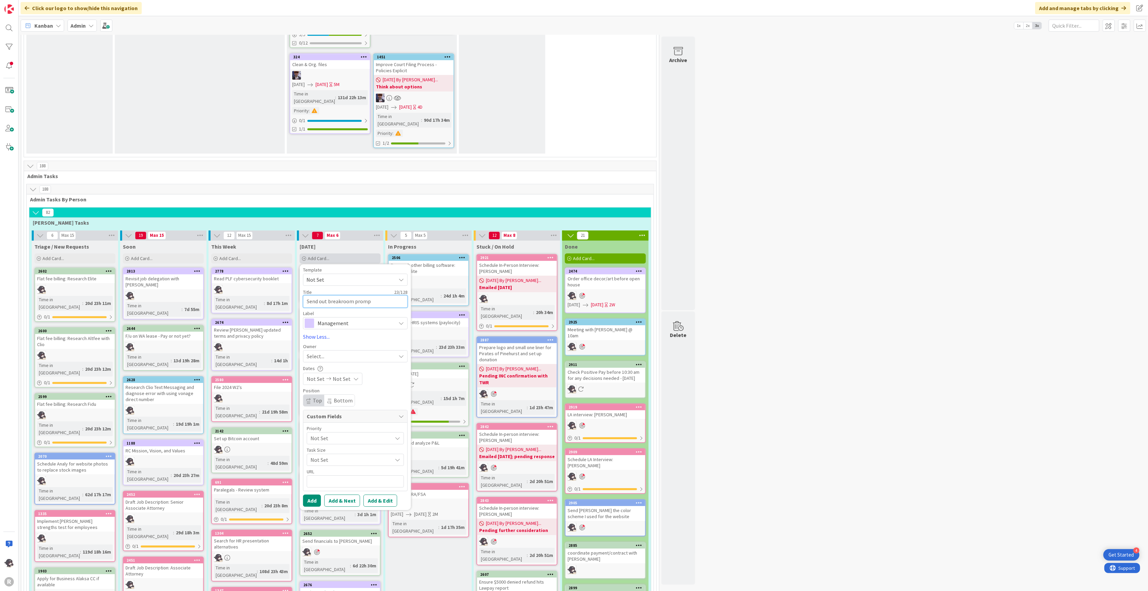
type textarea "Send out breakroom prompt"
click at [327, 295] on textarea "Send out breakroom prompt" at bounding box center [355, 301] width 105 height 12
type textarea "x"
type textarea "Send out breakroom prompt"
type textarea "x"
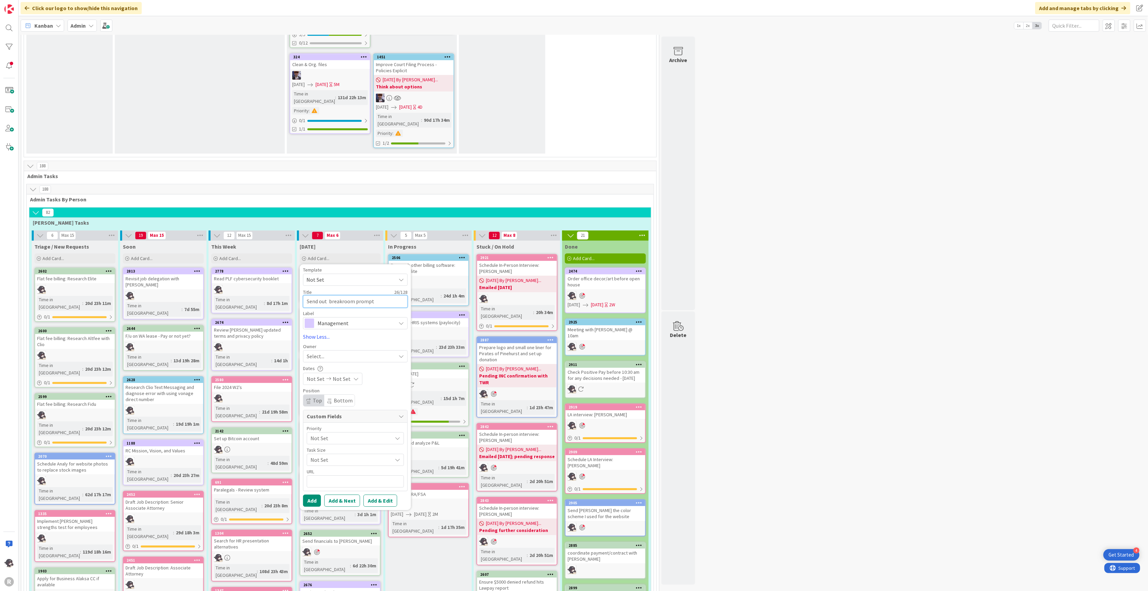
type textarea "Send out n breakroom prompt"
type textarea "x"
type textarea "Send out ne breakroom prompt"
type textarea "x"
type textarea "Send out new breakroom prompt"
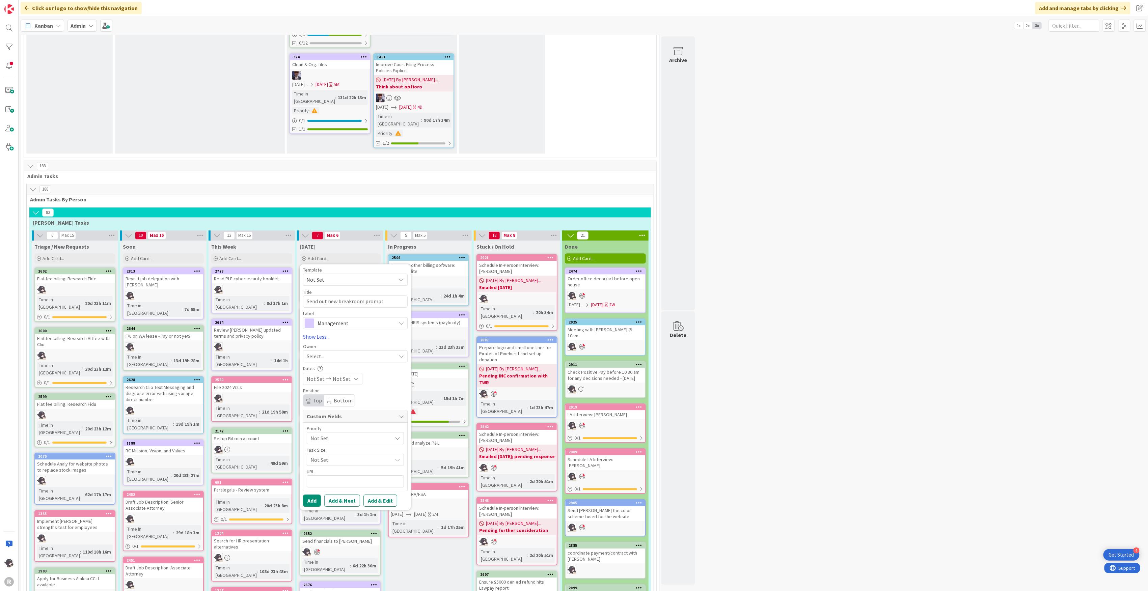
click at [316, 352] on span "Select..." at bounding box center [316, 356] width 18 height 8
click at [328, 394] on link "[PERSON_NAME]" at bounding box center [358, 400] width 111 height 13
drag, startPoint x: 311, startPoint y: 384, endPoint x: 315, endPoint y: 376, distance: 8.6
click at [312, 495] on button "Add" at bounding box center [312, 501] width 18 height 12
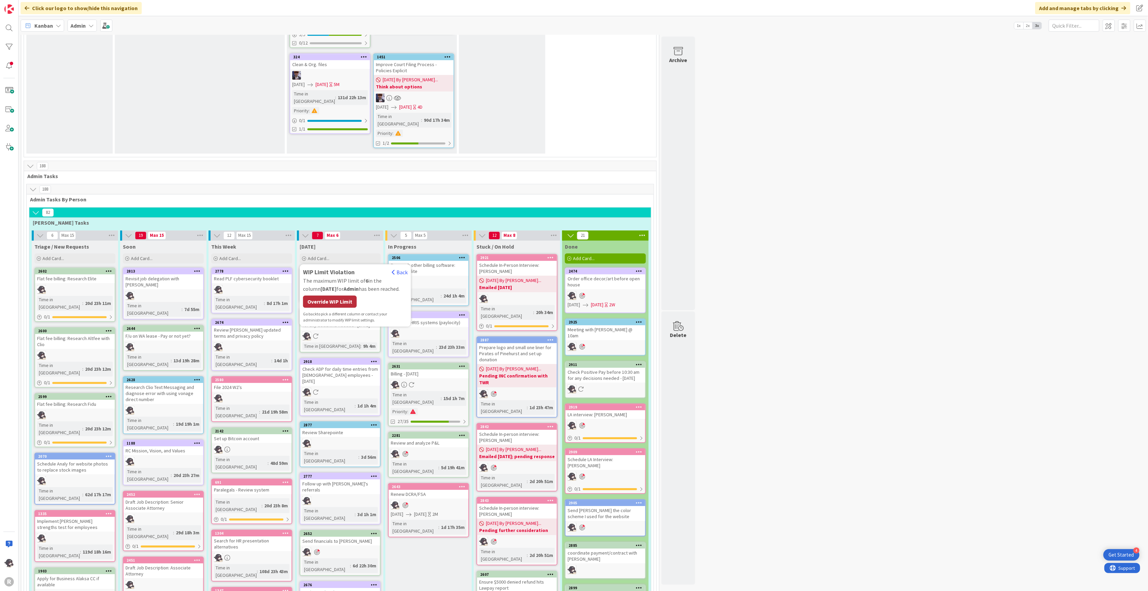
click at [326, 296] on div "Override WIP Limit" at bounding box center [330, 302] width 54 height 12
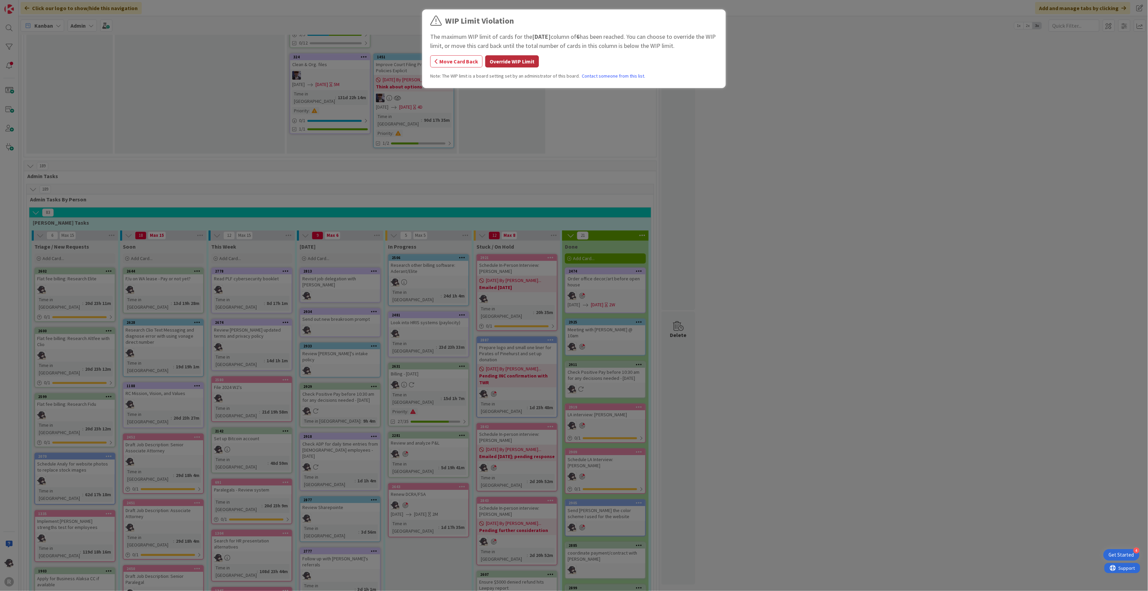
click at [520, 65] on button "Override WIP Limit" at bounding box center [512, 61] width 54 height 12
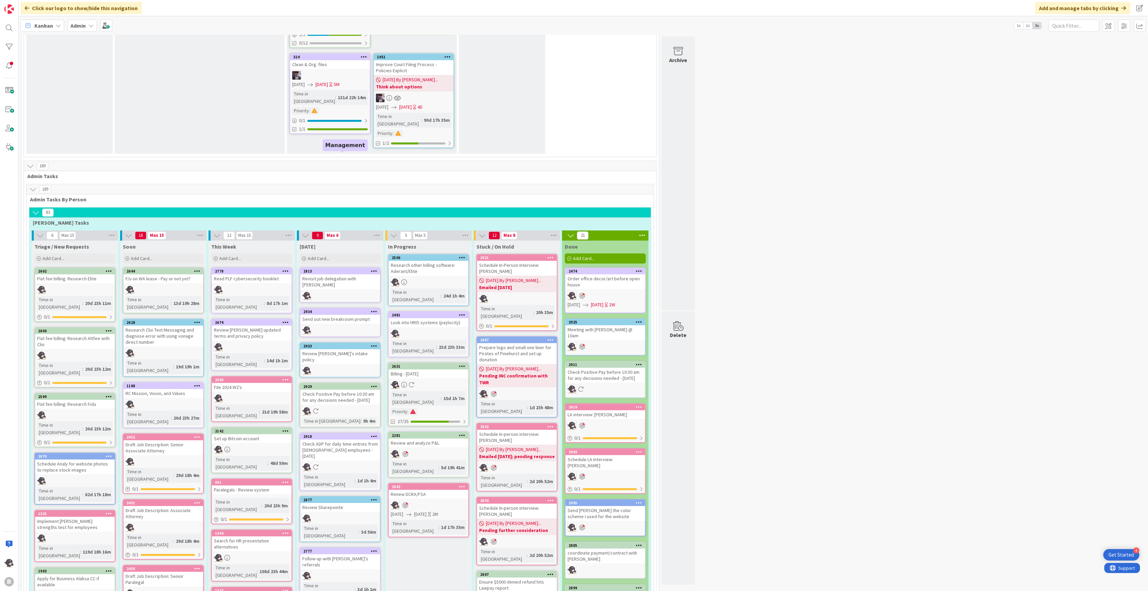
click at [366, 269] on div "2813" at bounding box center [341, 271] width 77 height 5
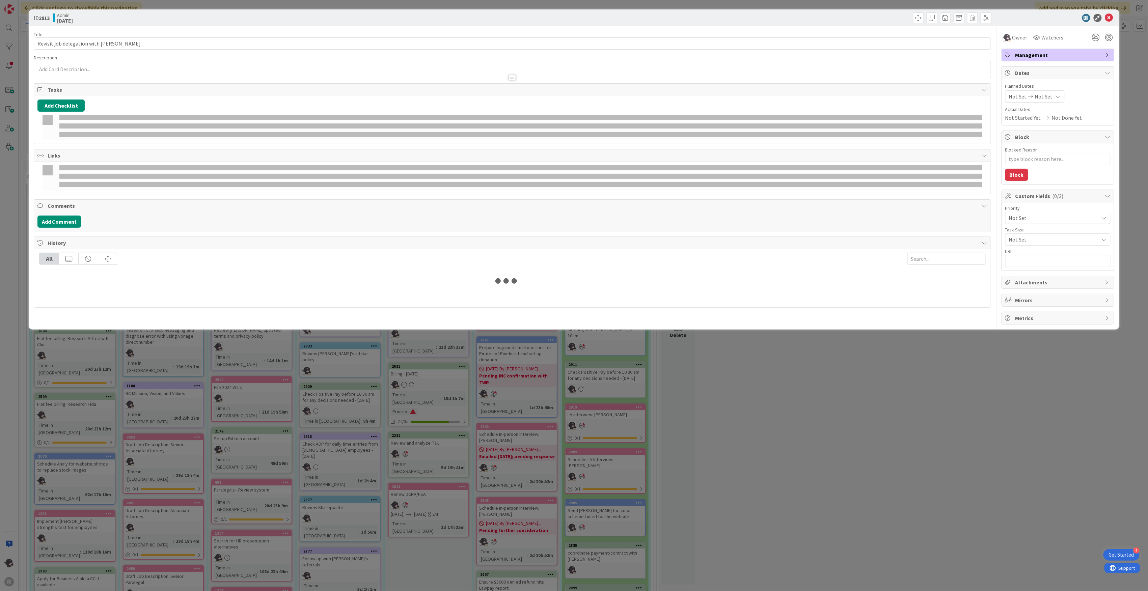
type textarea "x"
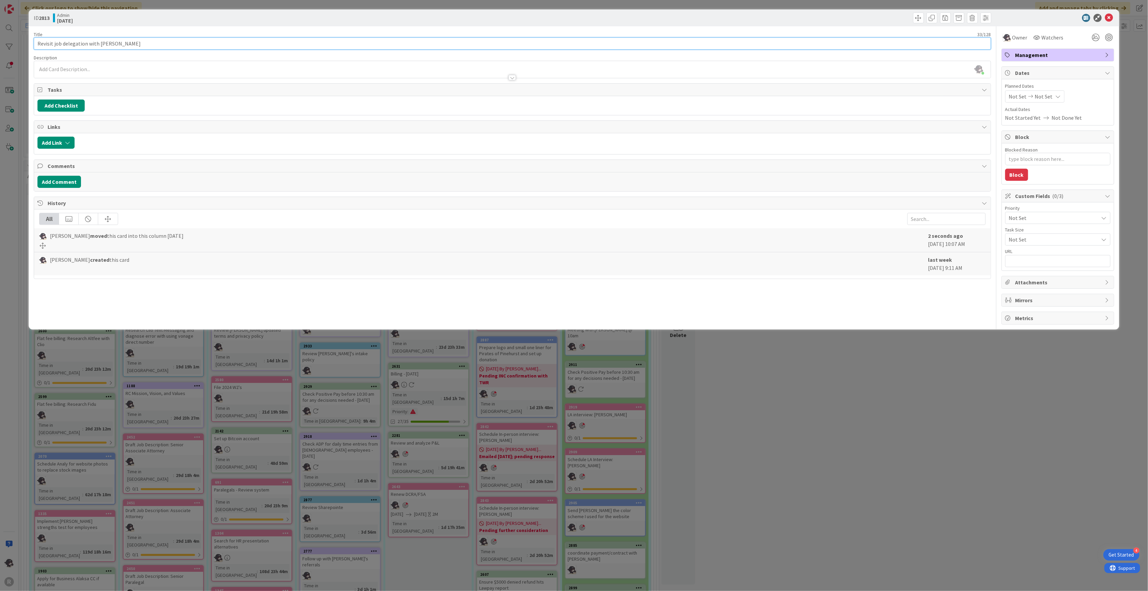
click at [700, 44] on input "Revisit job delegation with [PERSON_NAME]" at bounding box center [512, 43] width 957 height 12
type input "Revisit job delegation with [PERSON_NAME]"
type textarea "x"
type input "Revisit job delegation with [PERSON_NAME] @"
type textarea "x"
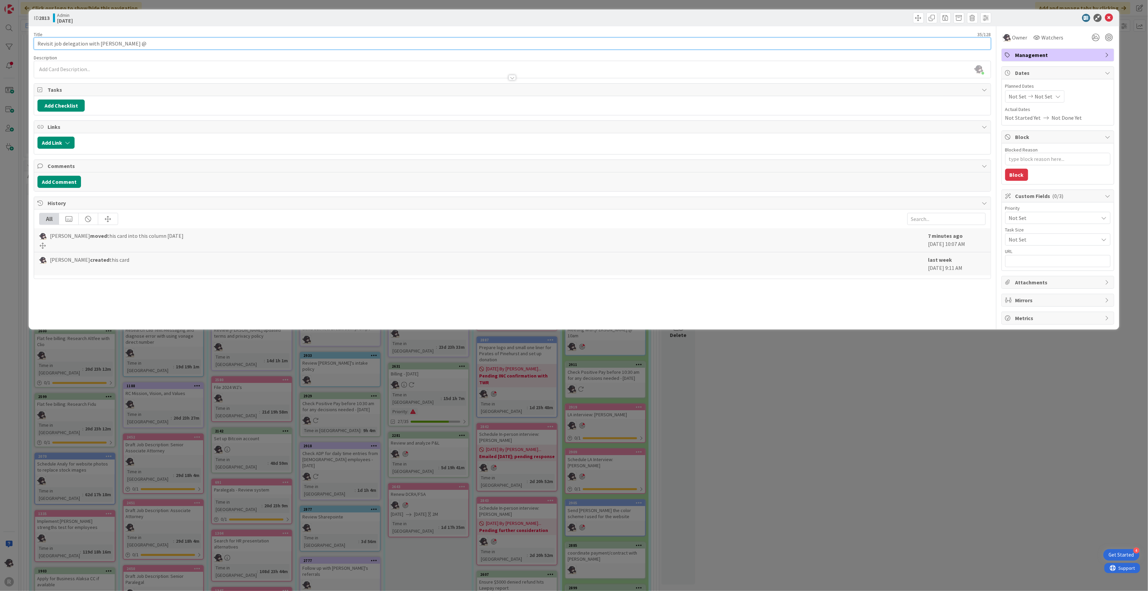
type input "Revisit job delegation with [PERSON_NAME] @"
type textarea "x"
type input "Revisit job delegation with [PERSON_NAME] @ 2pm"
type textarea "x"
type input "Revisit job delegation with [PERSON_NAME] @ 2pm"
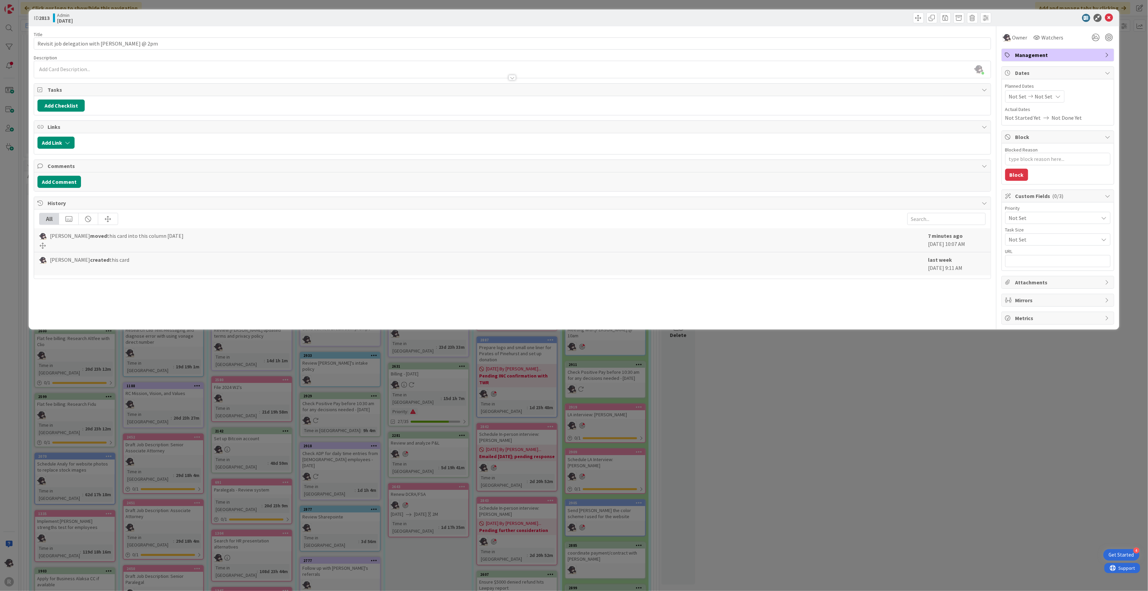
click at [1107, 42] on div at bounding box center [1102, 37] width 24 height 12
click at [1107, 40] on div at bounding box center [1108, 37] width 7 height 7
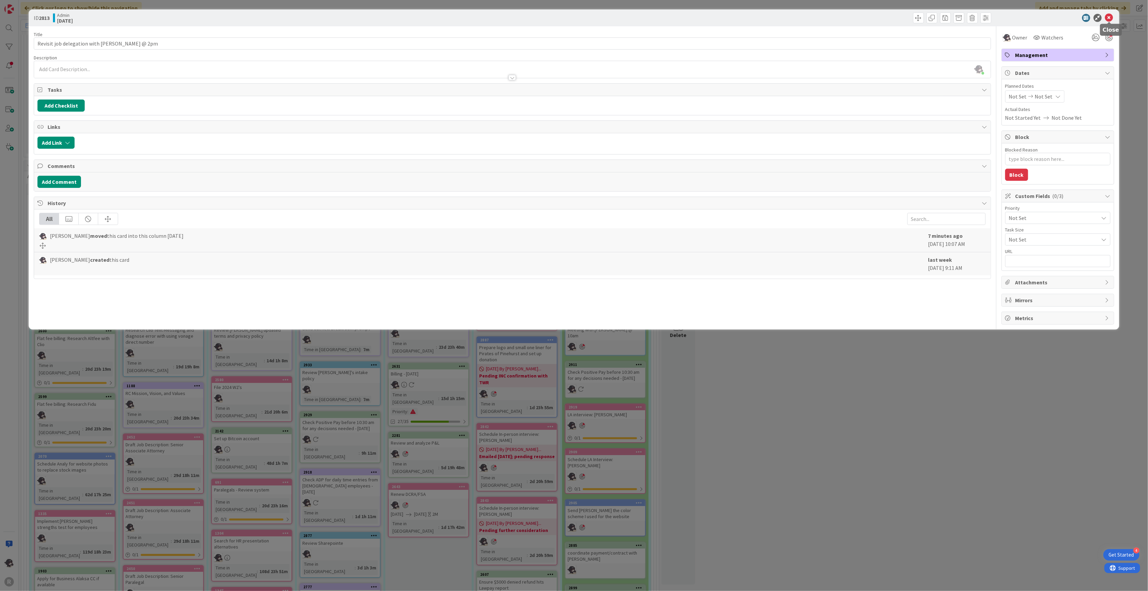
click at [1111, 18] on icon at bounding box center [1109, 18] width 8 height 8
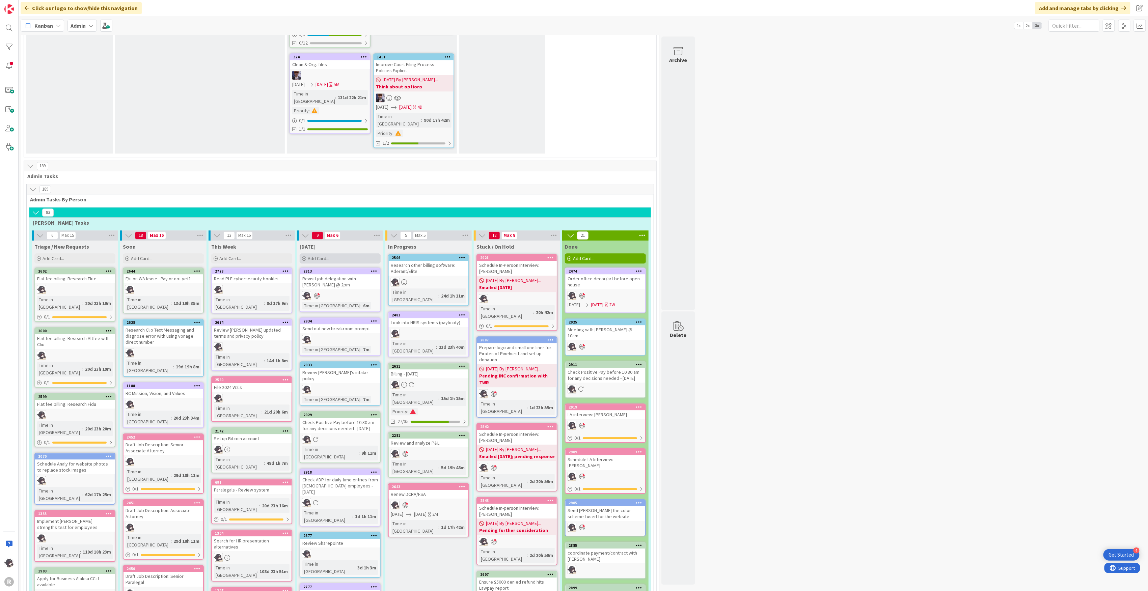
drag, startPoint x: 332, startPoint y: 151, endPoint x: 331, endPoint y: 146, distance: 5.8
click at [331, 253] on div "Add Card..." at bounding box center [340, 258] width 81 height 10
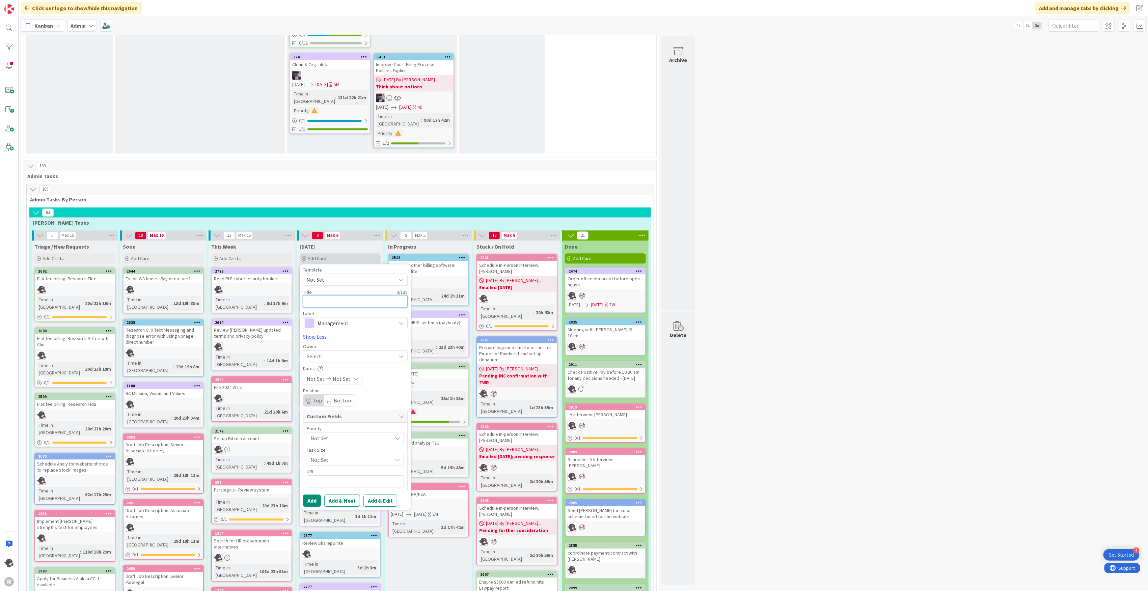
type textarea "x"
type textarea "M"
type textarea "x"
type textarea "Ma"
type textarea "x"
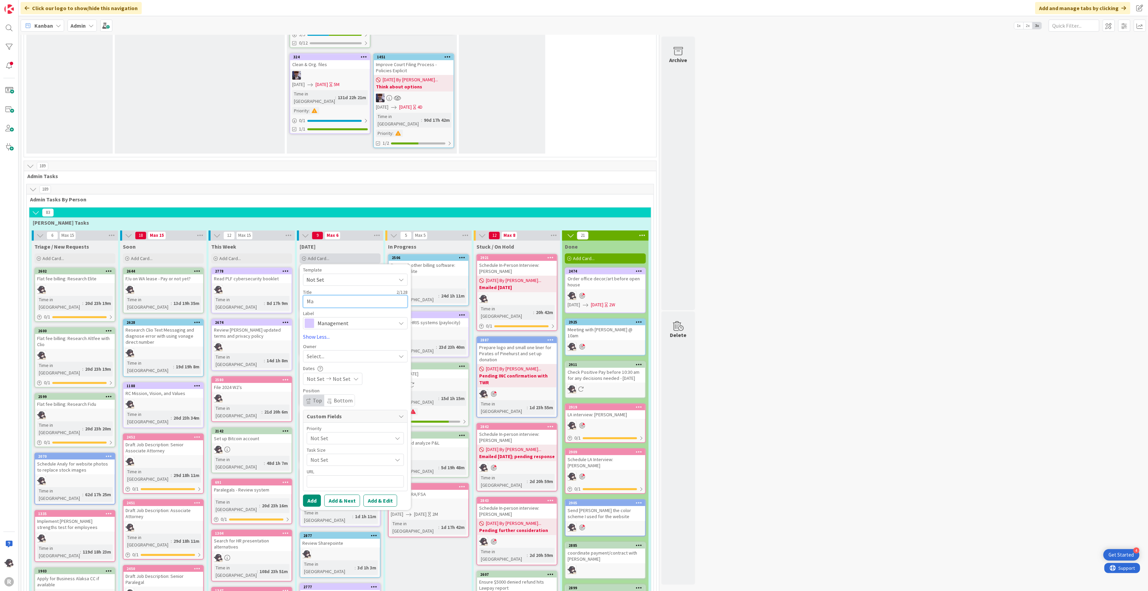
type textarea "Mar"
type textarea "x"
type textarea "Mark"
type textarea "x"
click at [353, 318] on span "Management" at bounding box center [354, 322] width 75 height 9
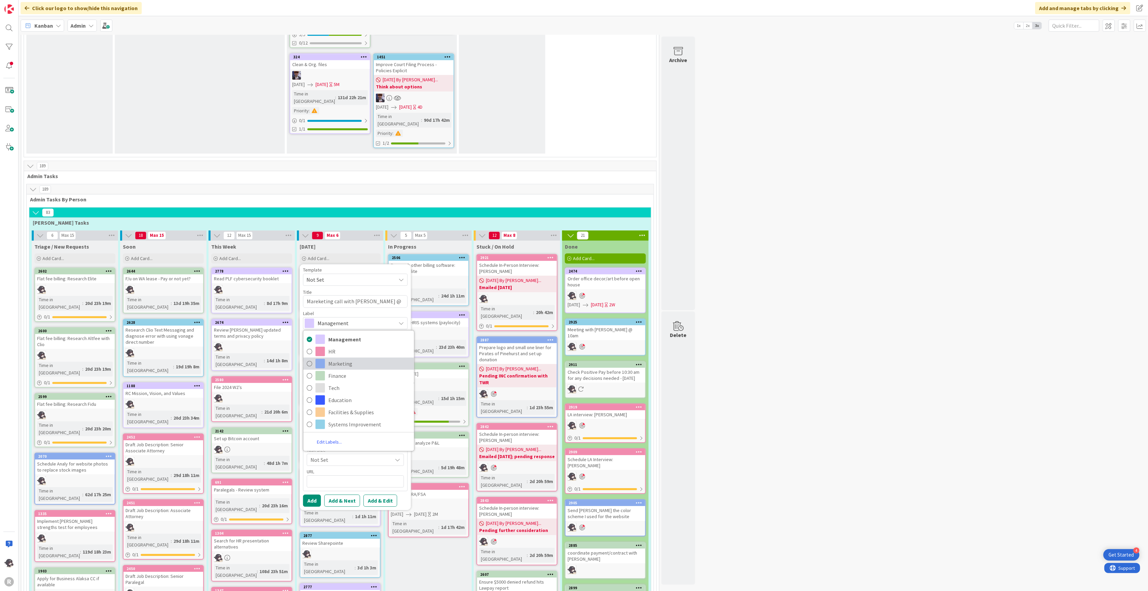
click at [332, 358] on span "Marketing" at bounding box center [369, 363] width 82 height 10
click at [318, 352] on span "Select..." at bounding box center [316, 356] width 18 height 8
drag, startPoint x: 331, startPoint y: 280, endPoint x: 326, endPoint y: 295, distance: 15.6
click at [331, 395] on span "[PERSON_NAME]" at bounding box center [345, 400] width 33 height 10
click at [310, 495] on button "Add" at bounding box center [312, 501] width 18 height 12
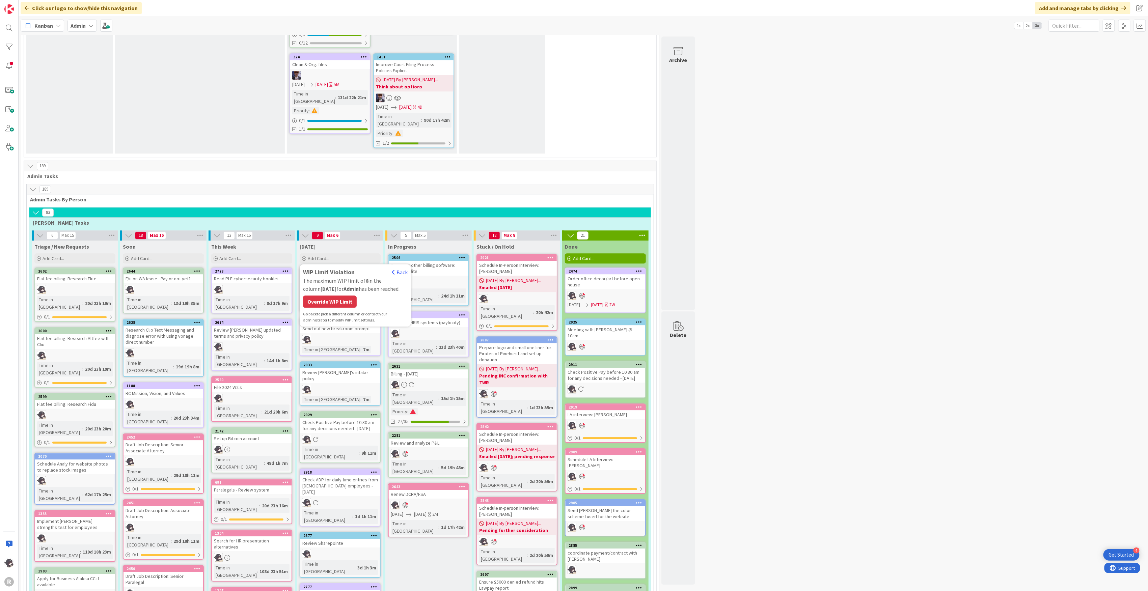
click at [345, 296] on div "Override WIP Limit" at bounding box center [330, 302] width 54 height 12
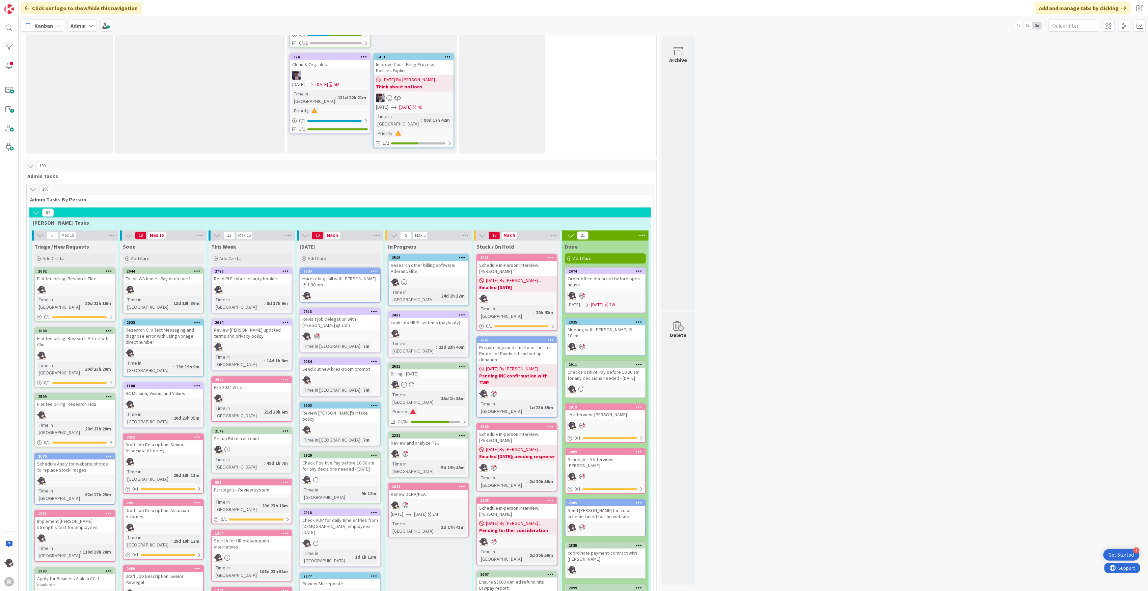
click at [376, 269] on icon at bounding box center [374, 271] width 6 height 5
click at [317, 385] on link "Add to Focus" at bounding box center [334, 390] width 91 height 10
click at [343, 253] on div "Add Card..." at bounding box center [340, 258] width 81 height 10
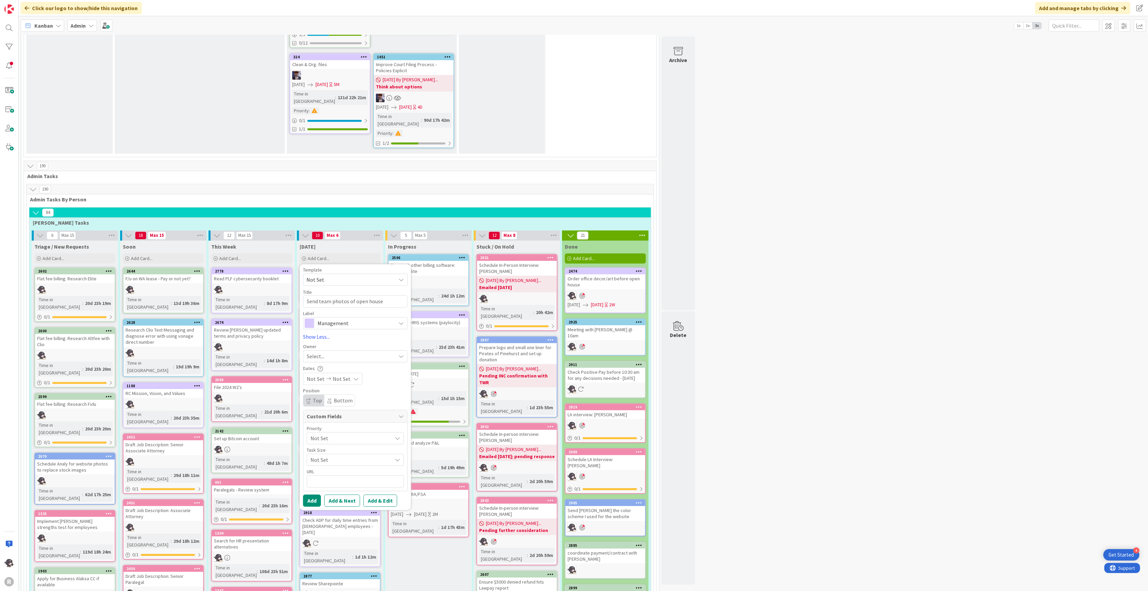
click at [309, 352] on span "Select..." at bounding box center [316, 356] width 18 height 8
click at [343, 395] on span "[PERSON_NAME]" at bounding box center [345, 400] width 33 height 10
click at [316, 495] on button "Add" at bounding box center [312, 501] width 18 height 12
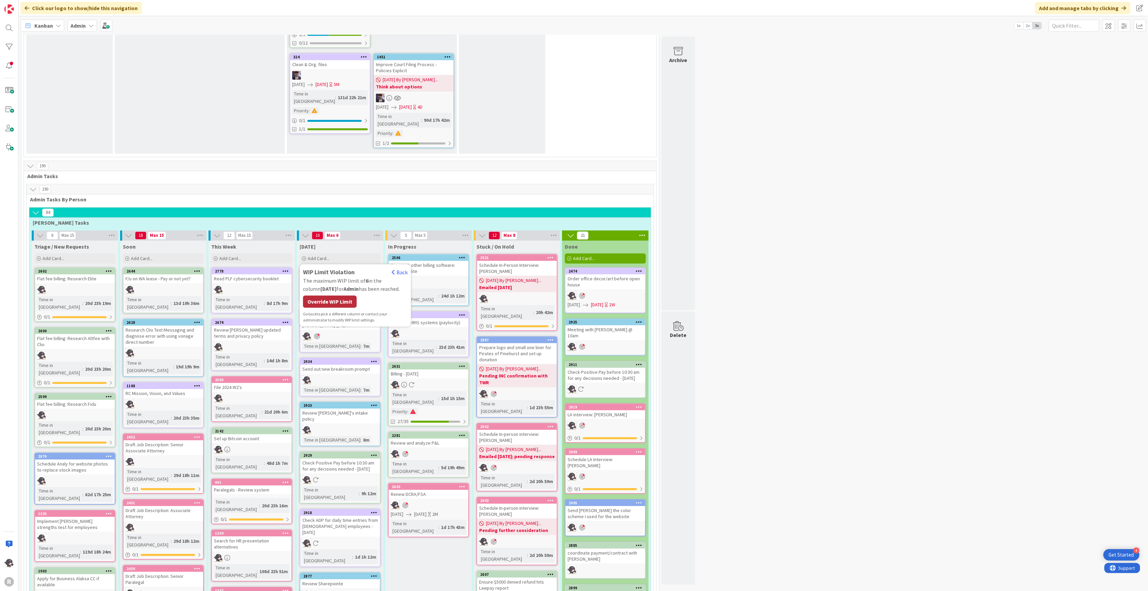
click at [330, 296] on div "Override WIP Limit" at bounding box center [330, 302] width 54 height 12
